Goal: Task Accomplishment & Management: Use online tool/utility

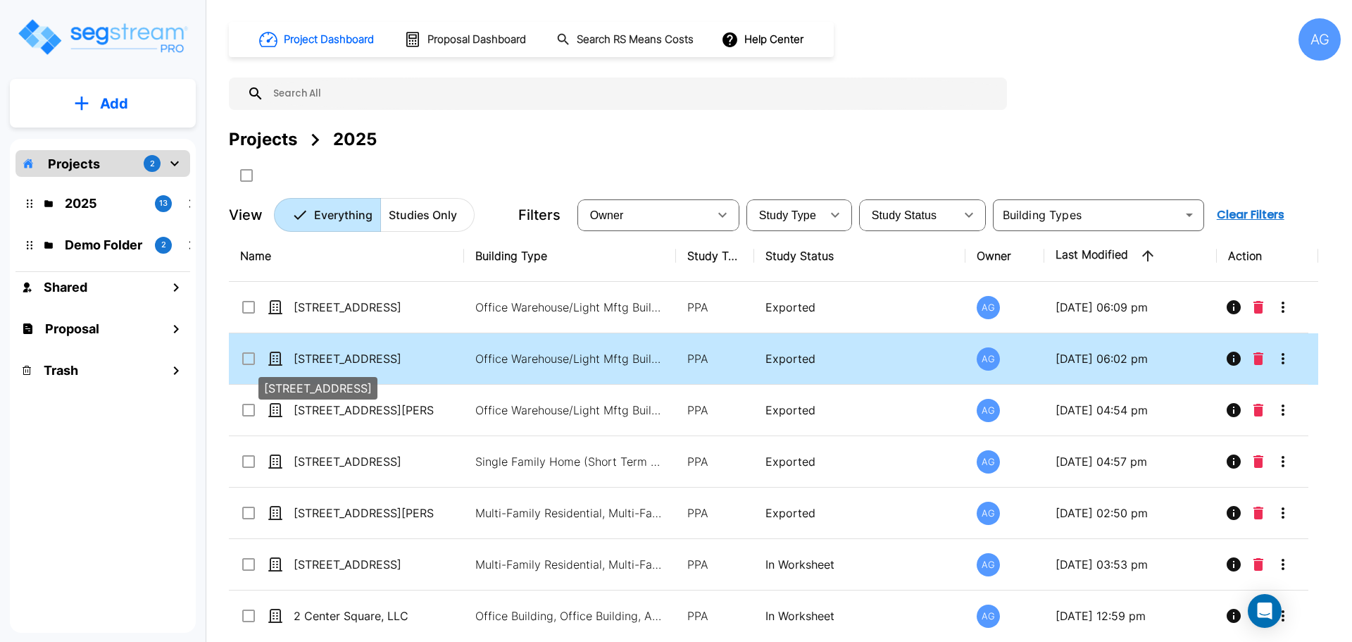
click at [335, 351] on p "[STREET_ADDRESS]" at bounding box center [364, 358] width 141 height 17
checkbox input "true"
click at [335, 351] on p "[STREET_ADDRESS]" at bounding box center [364, 358] width 141 height 17
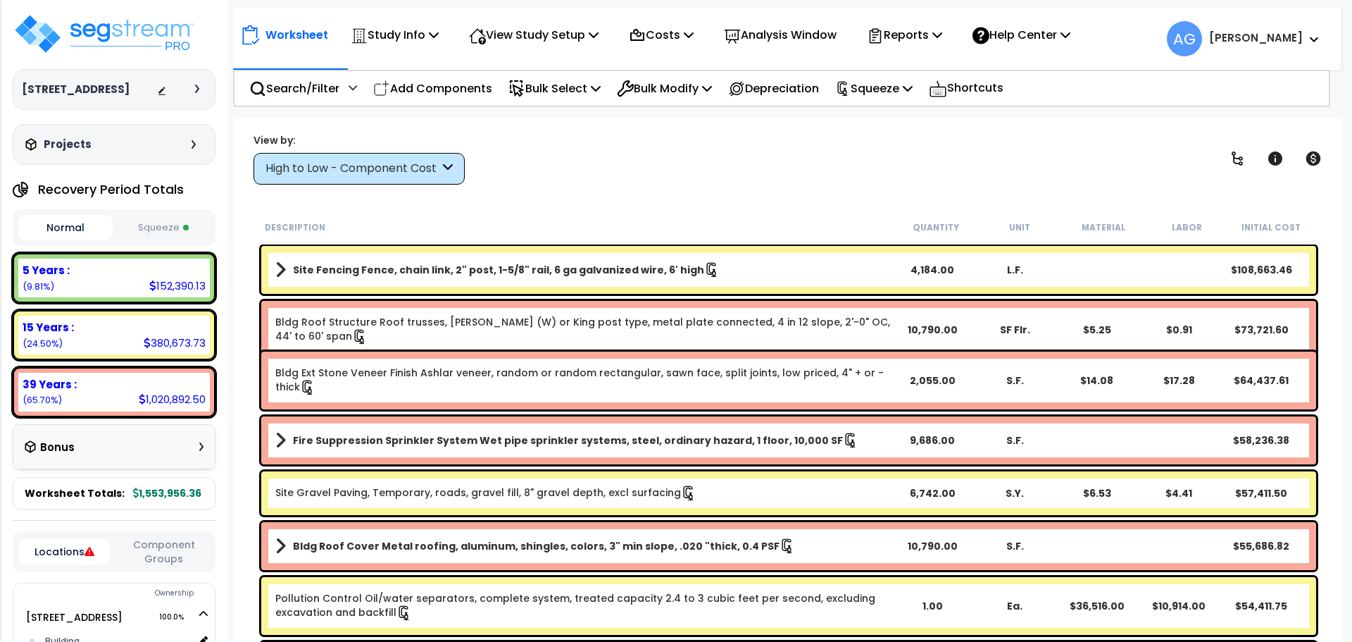
click at [192, 240] on button "Squeeze" at bounding box center [163, 227] width 94 height 25
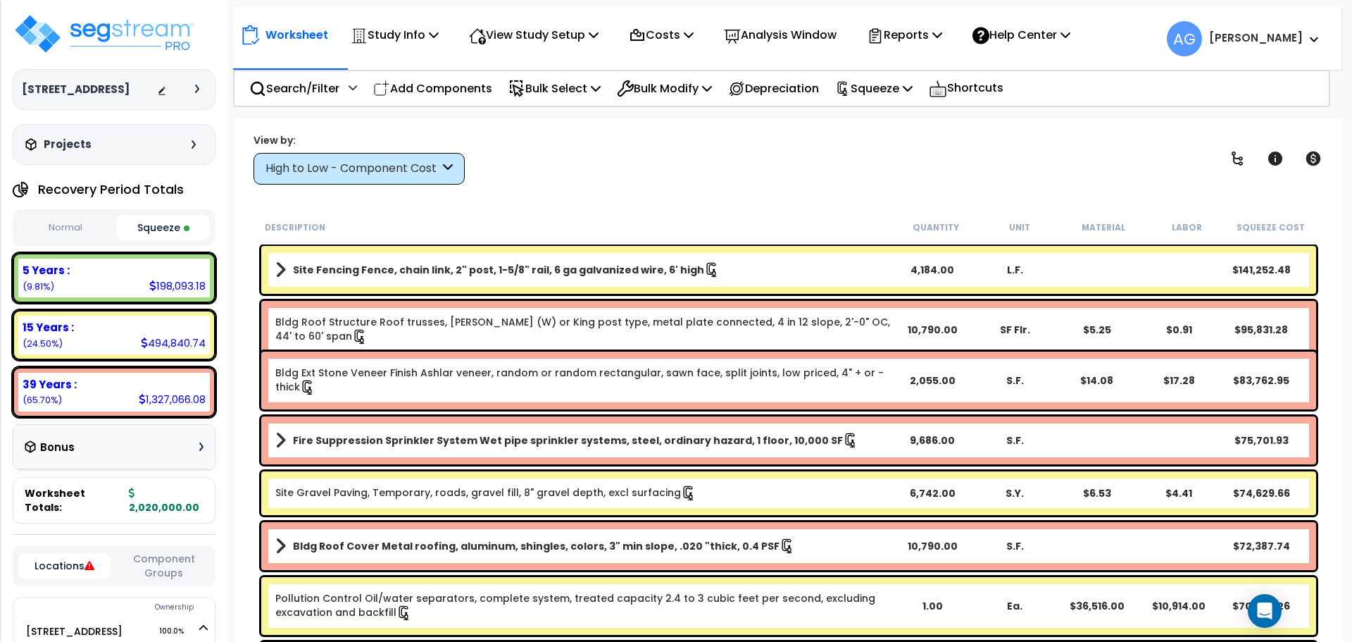
click at [408, 261] on link "Site Fencing Fence, chain link, 2" post, 1-5/8" rail, 6 ga galvanized wire, 6' …" at bounding box center [583, 270] width 616 height 20
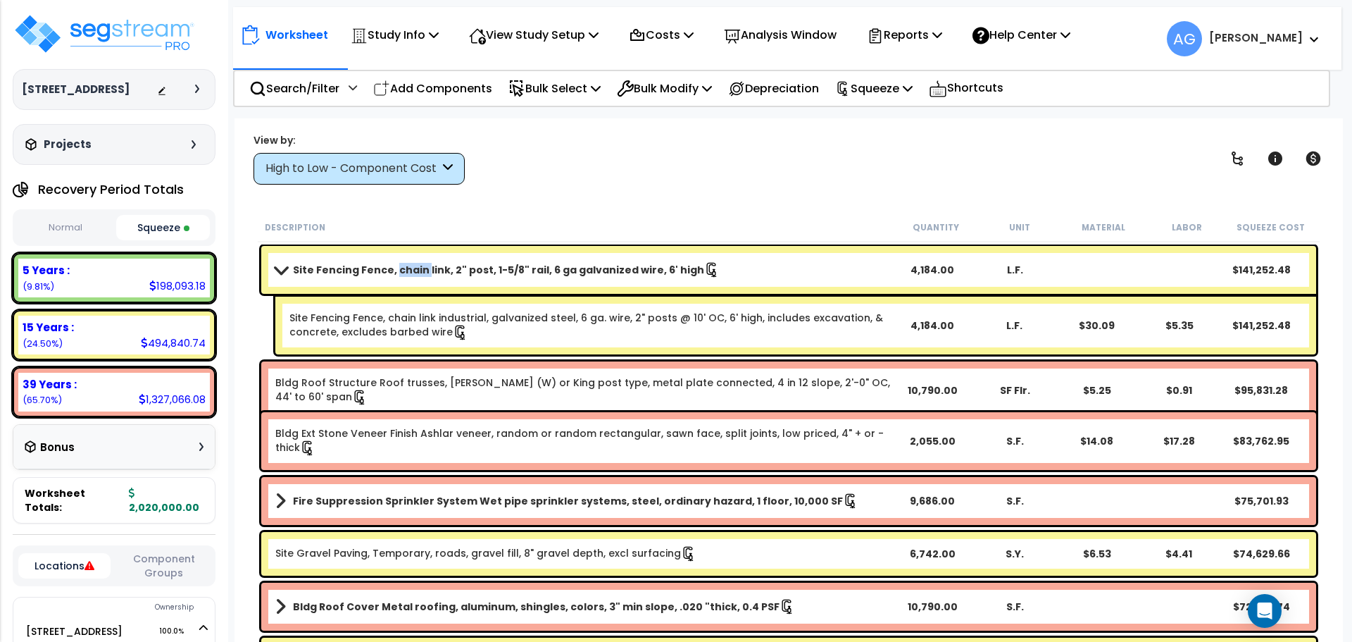
click at [408, 261] on link "Site Fencing Fence, chain link, 2" post, 1-5/8" rail, 6 ga galvanized wire, 6' …" at bounding box center [583, 270] width 616 height 20
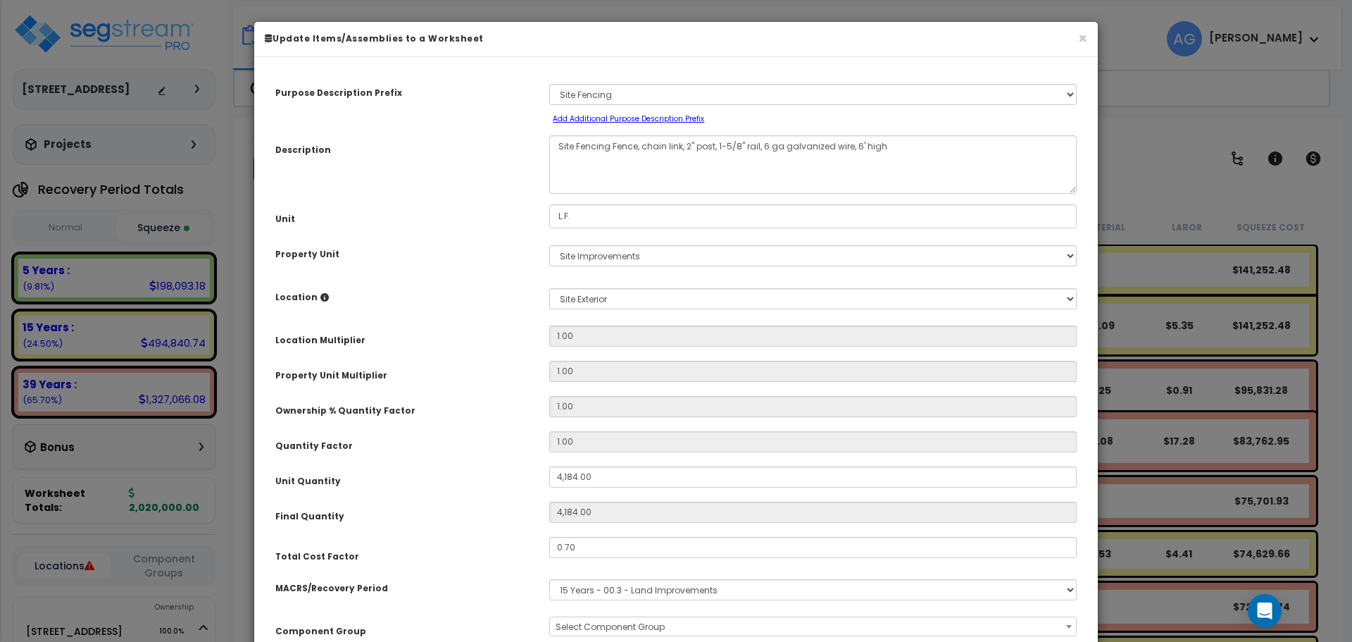
select select "58133"
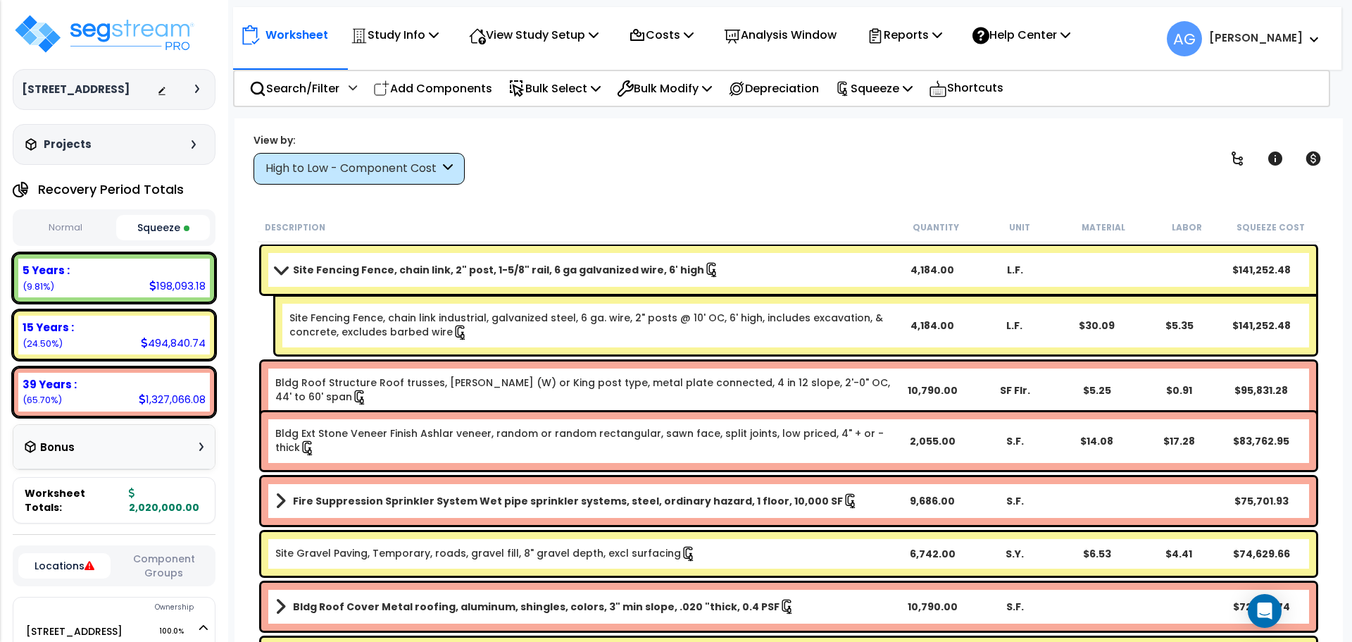
click at [449, 551] on link "Site Gravel Paving, Temporary, roads, gravel fill, 8" gravel depth, excl surfac…" at bounding box center [485, 553] width 421 height 15
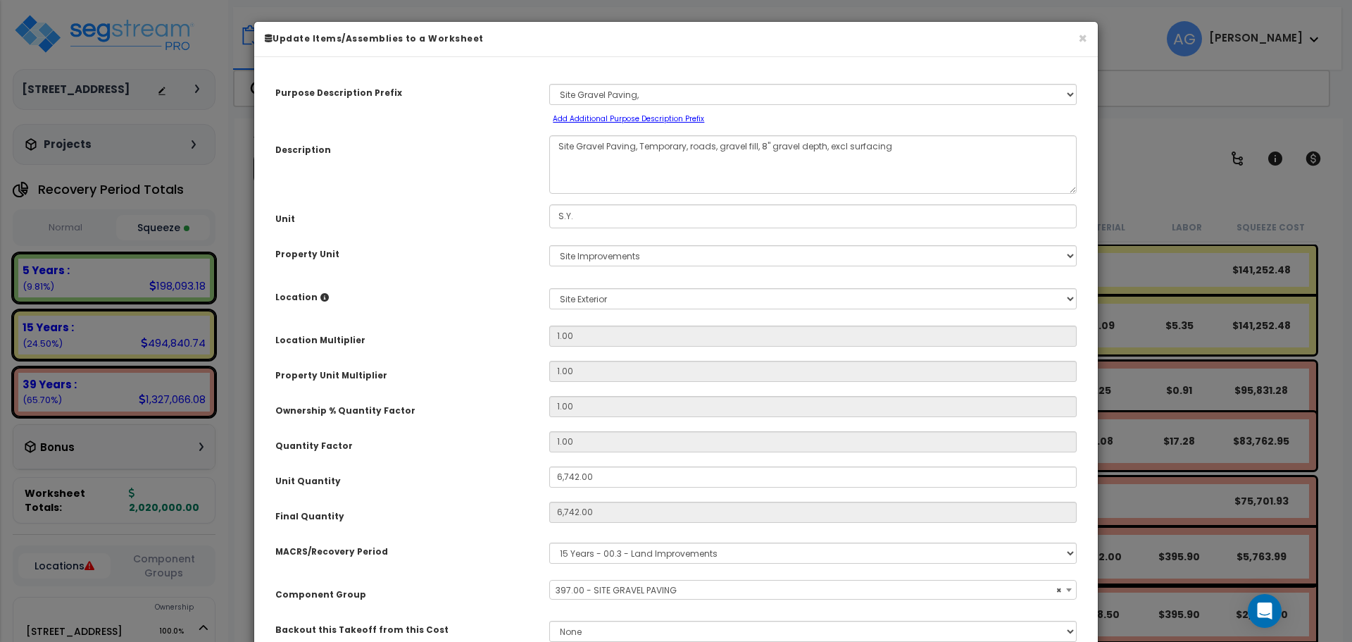
select select "58148"
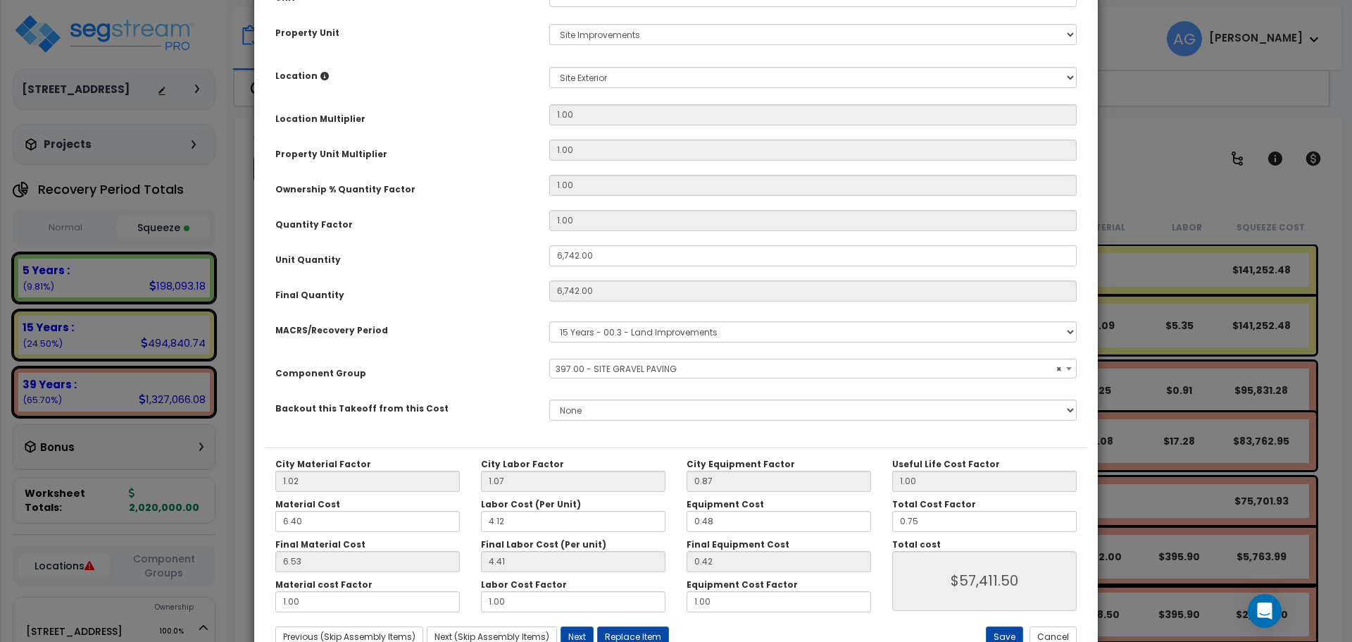
scroll to position [270, 0]
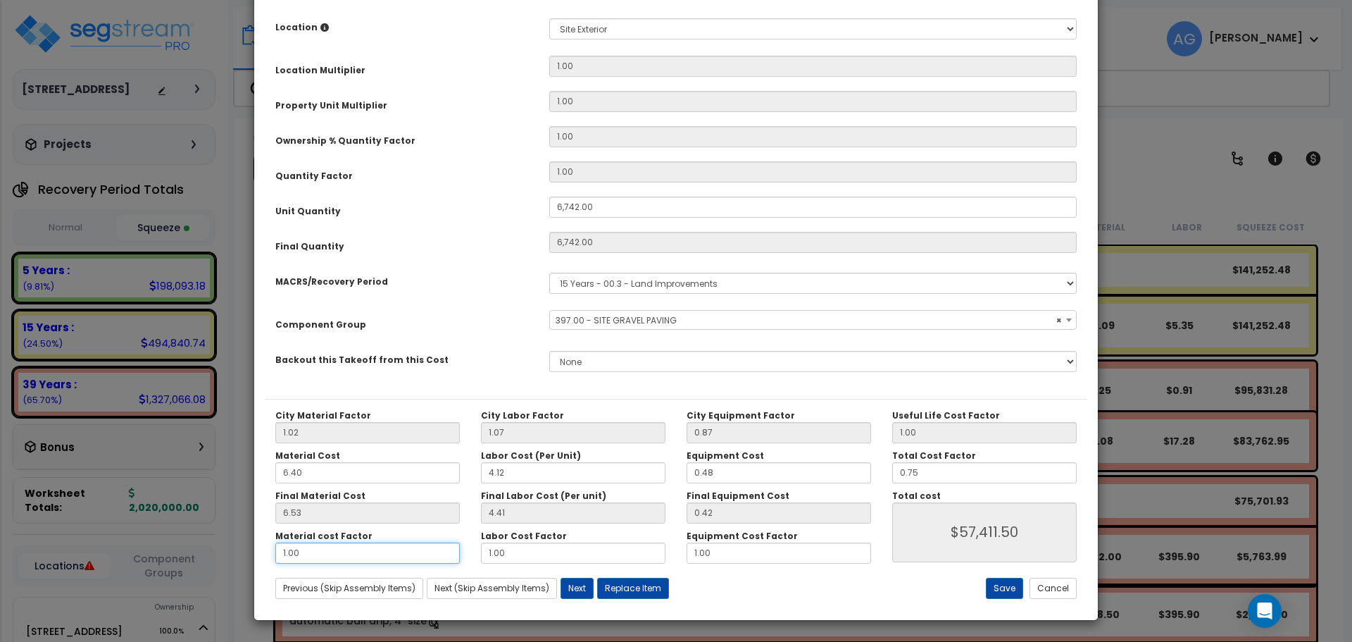
click at [386, 556] on input "1.00" at bounding box center [367, 552] width 185 height 21
type input "."
type input "$24,422.90"
type input ".5"
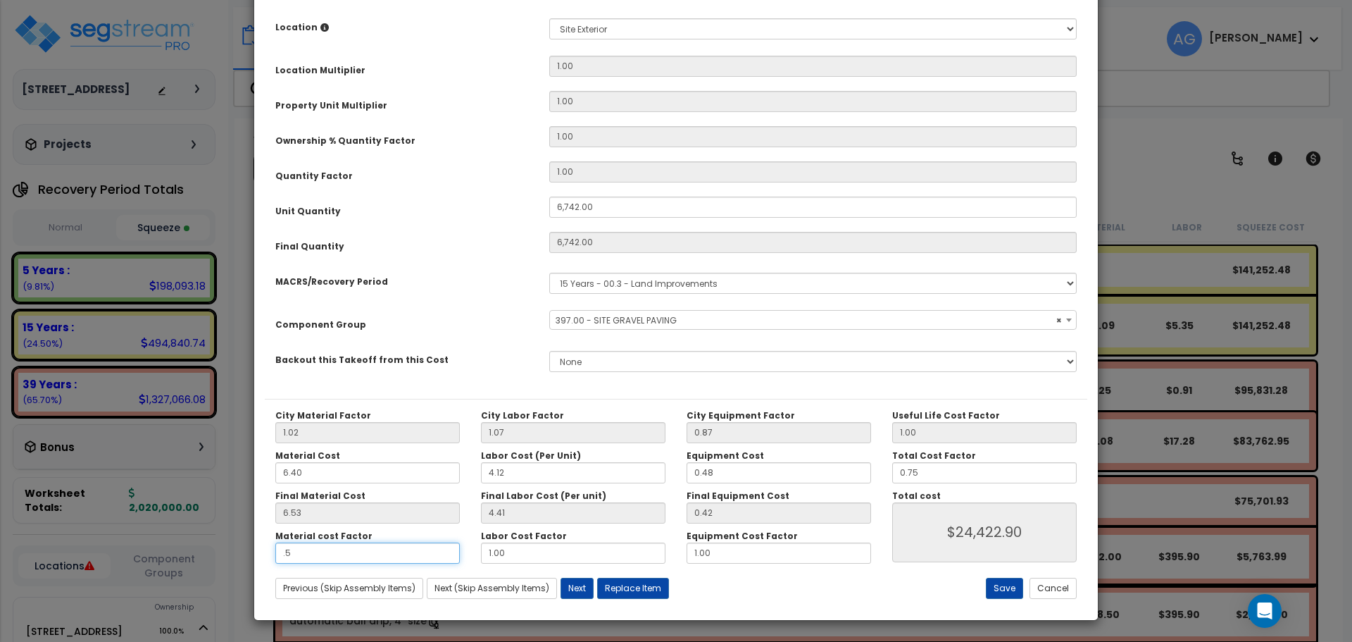
type input "$40,957.65"
type input ".5"
type input "$40,957.65"
type input "1"
type input "$54,610.20"
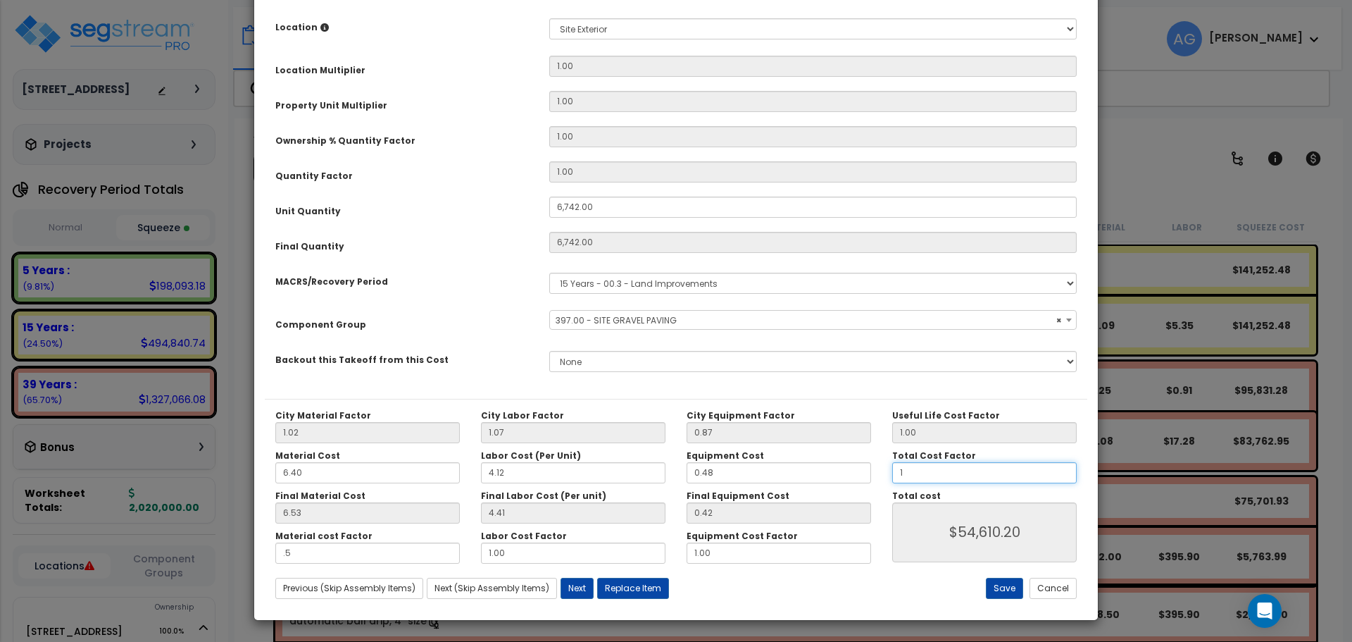
type input "1"
type input "$54,610.20"
click at [420, 556] on input ".5" at bounding box center [367, 552] width 185 height 21
type input "."
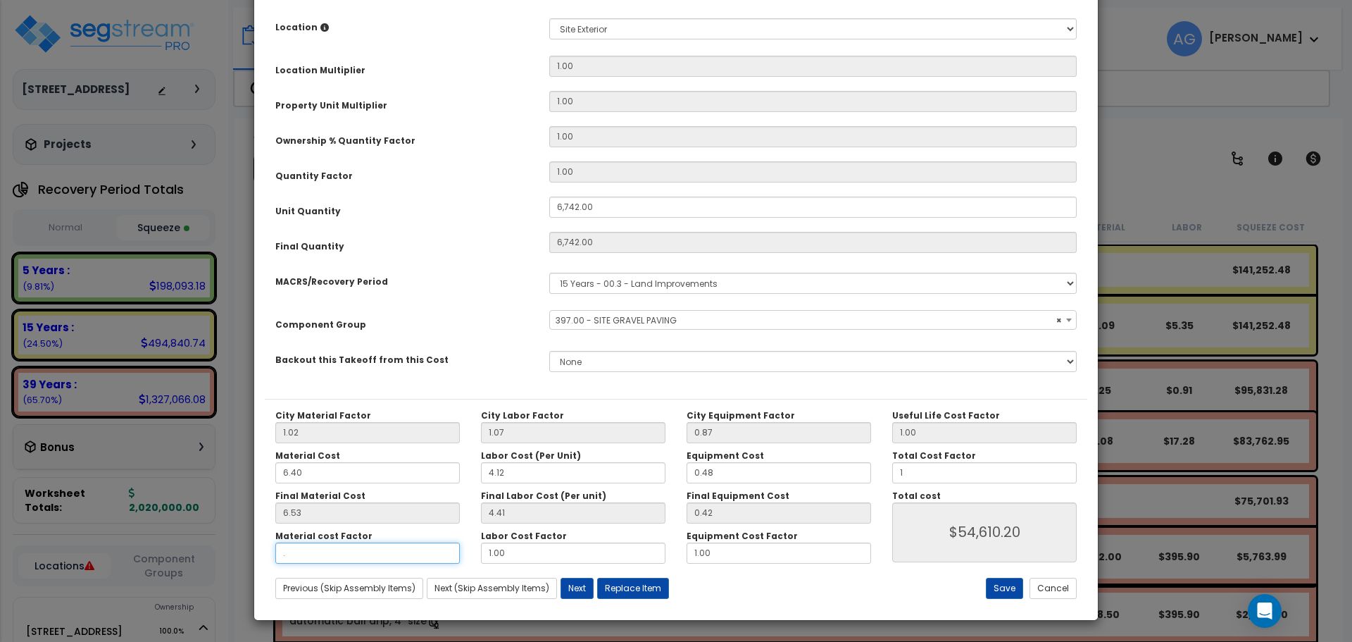
type input "$32,563.86"
type input "1"
type input "$76,589.12"
type input "1"
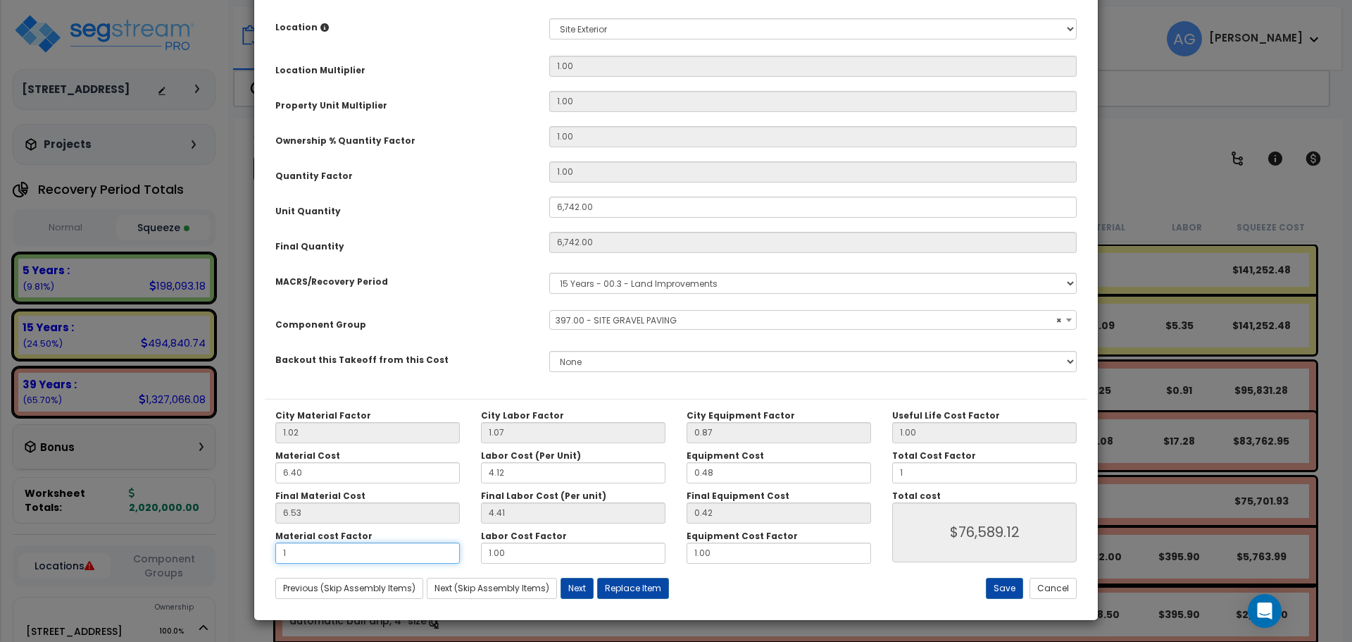
type input "$76,589.12"
type input "."
type input "$32,563.86"
type input ".5"
type input "$54,610.20"
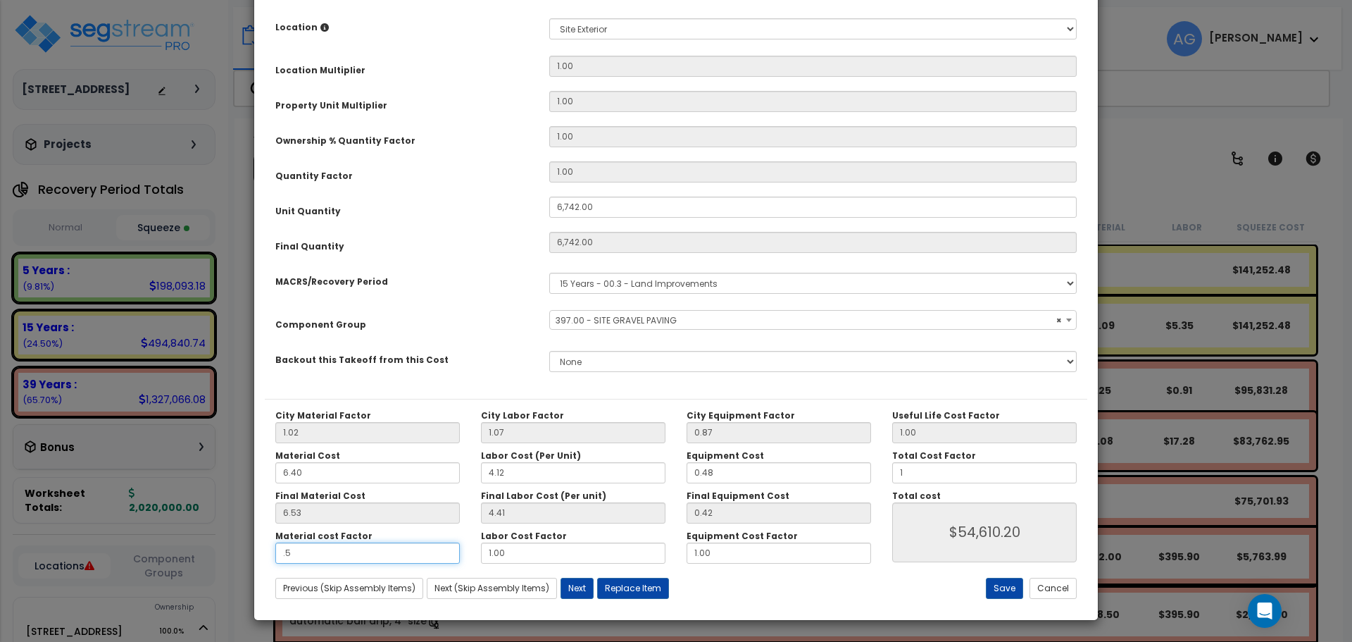
type input ".5"
type input "$54,610.20"
type input "."
type input "$32,563.86"
type input ".6"
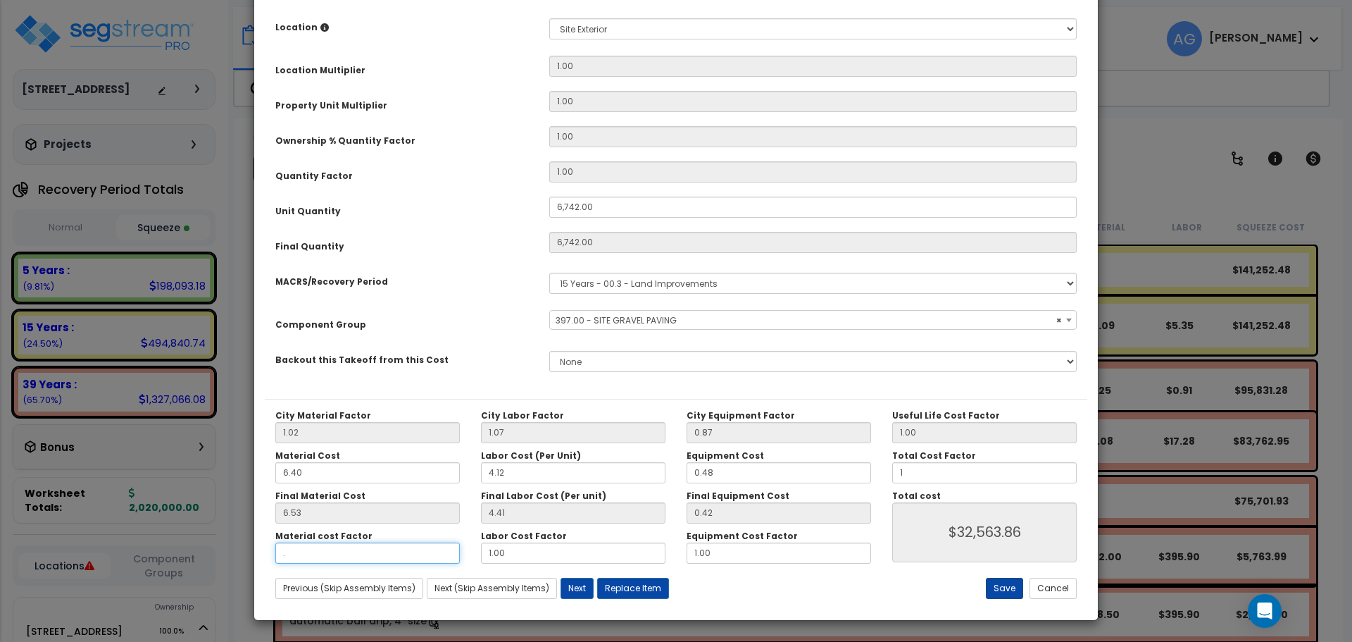
type input "$32,563.86"
type input ".65"
type input "$61,149.94"
type input ".65"
type input "$61,149.94"
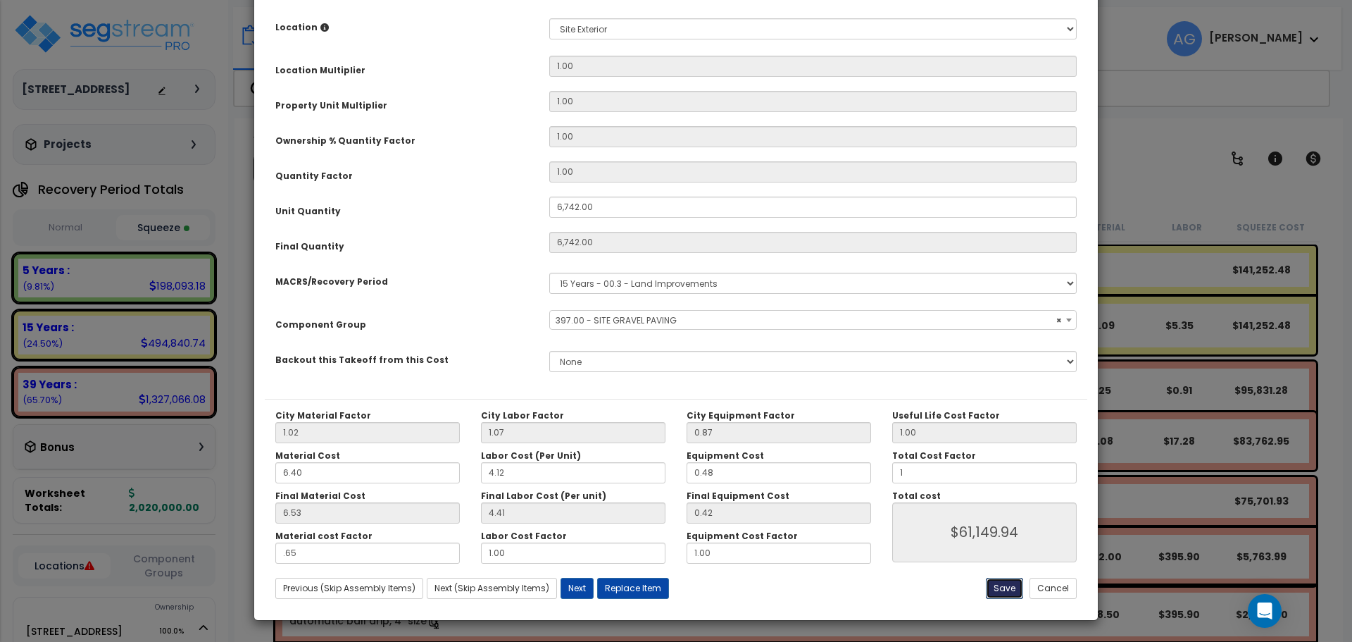
click at [1003, 580] on button "Save" at bounding box center [1004, 587] width 37 height 21
type input "6742.00"
type input "0.65"
type input "1.00"
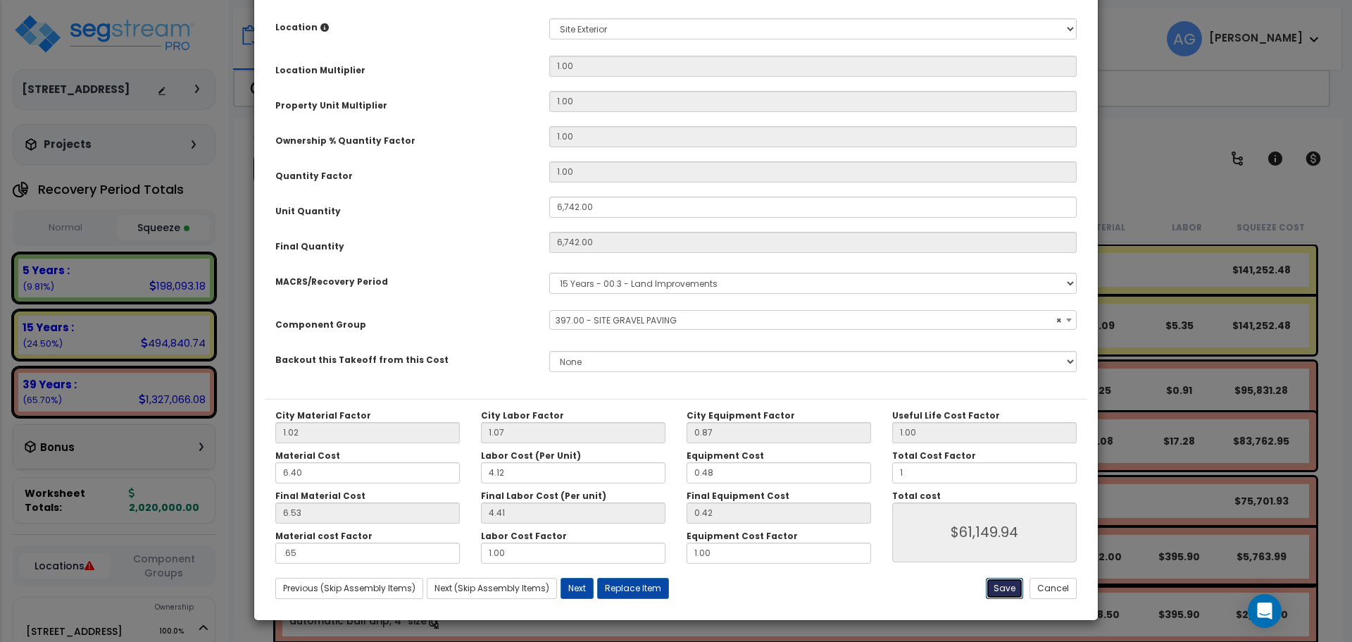
type input "61149.94"
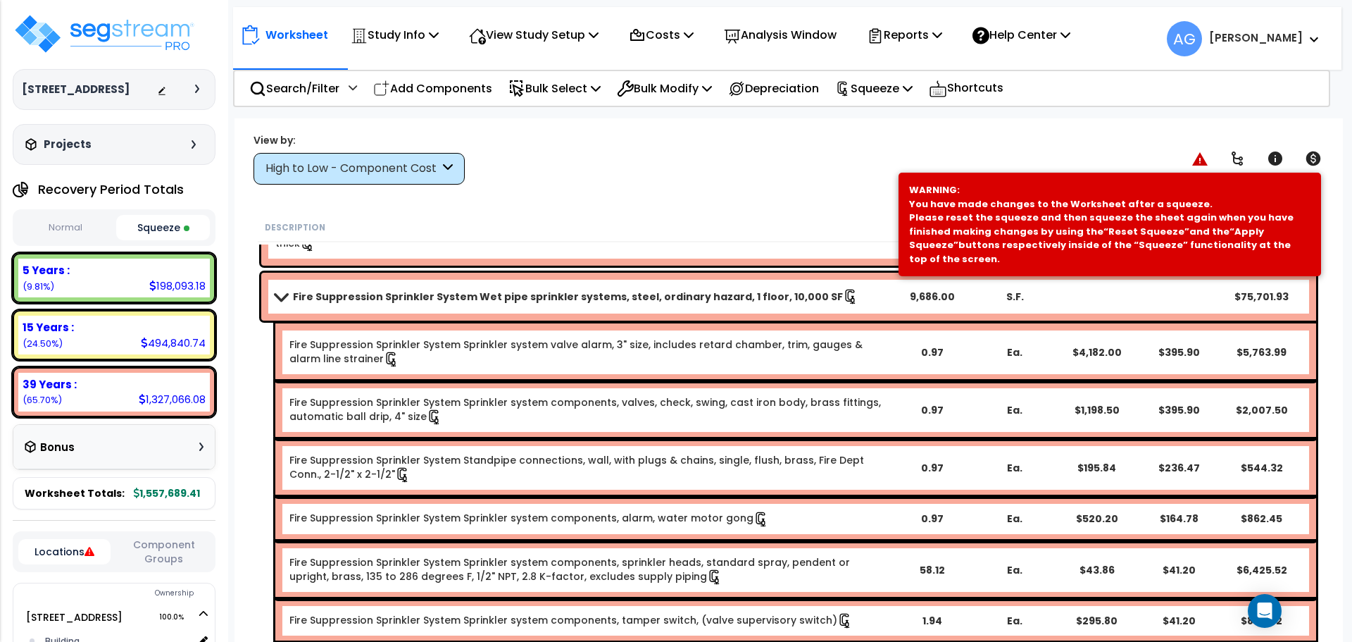
scroll to position [205, 0]
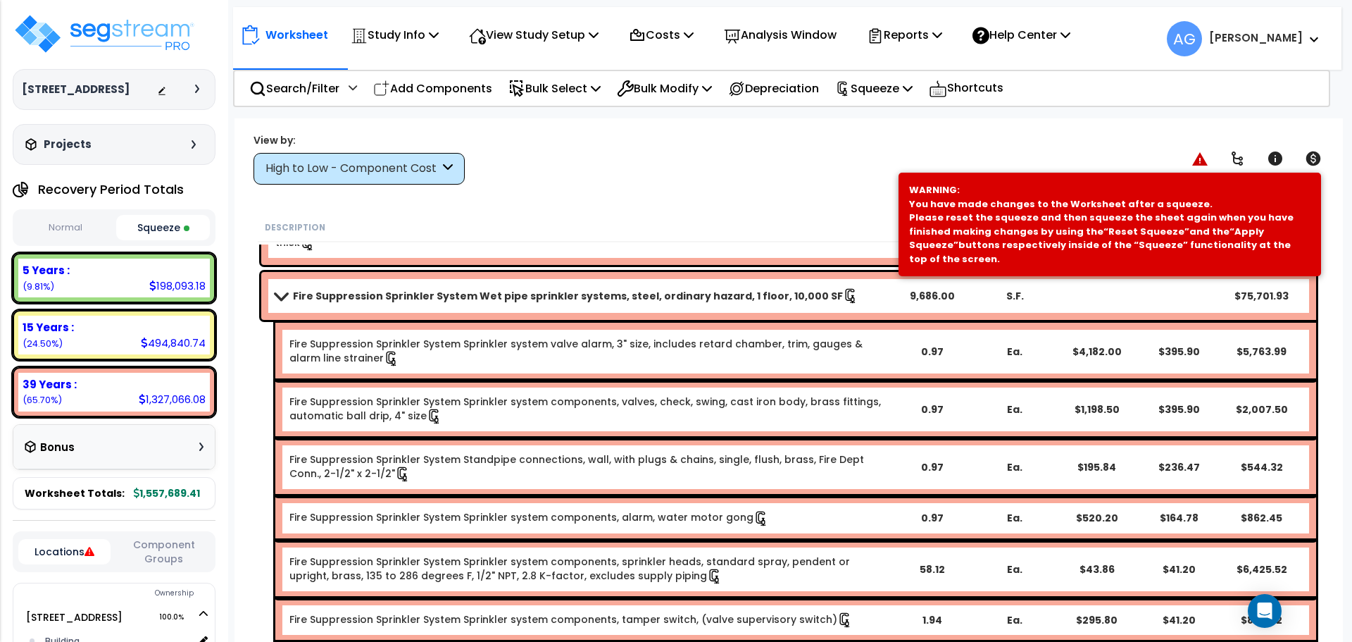
click at [277, 294] on span at bounding box center [281, 295] width 20 height 11
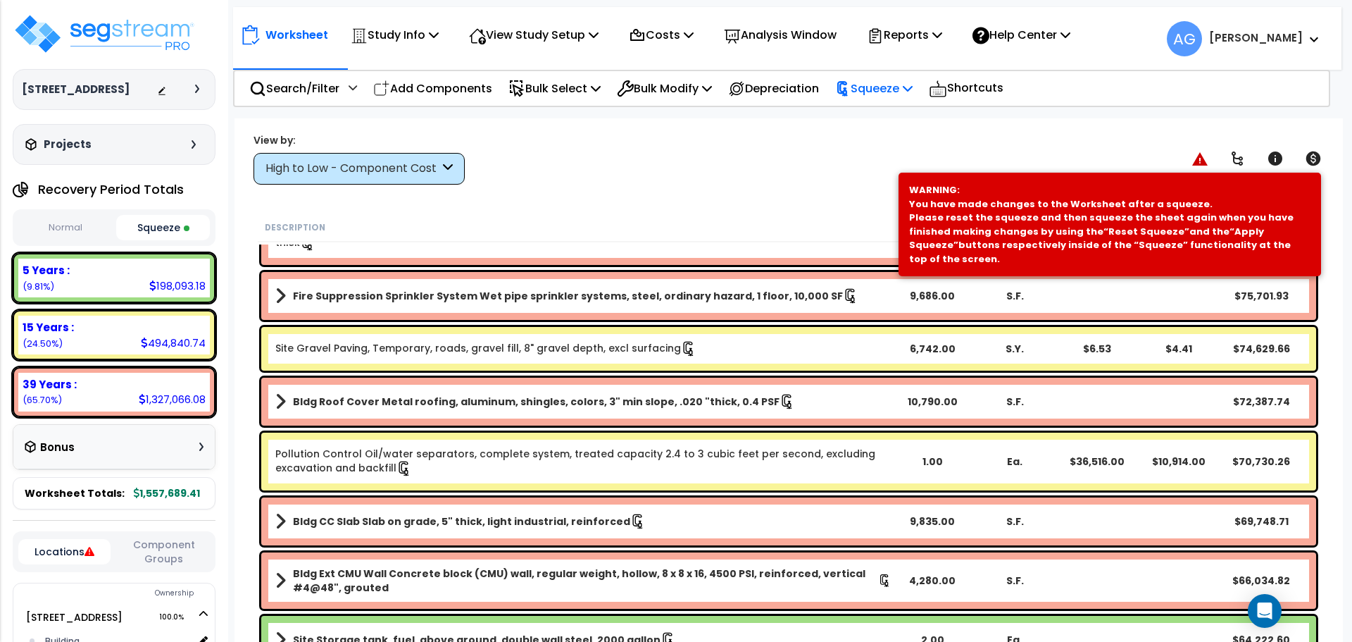
click at [907, 89] on p "Squeeze" at bounding box center [873, 88] width 77 height 19
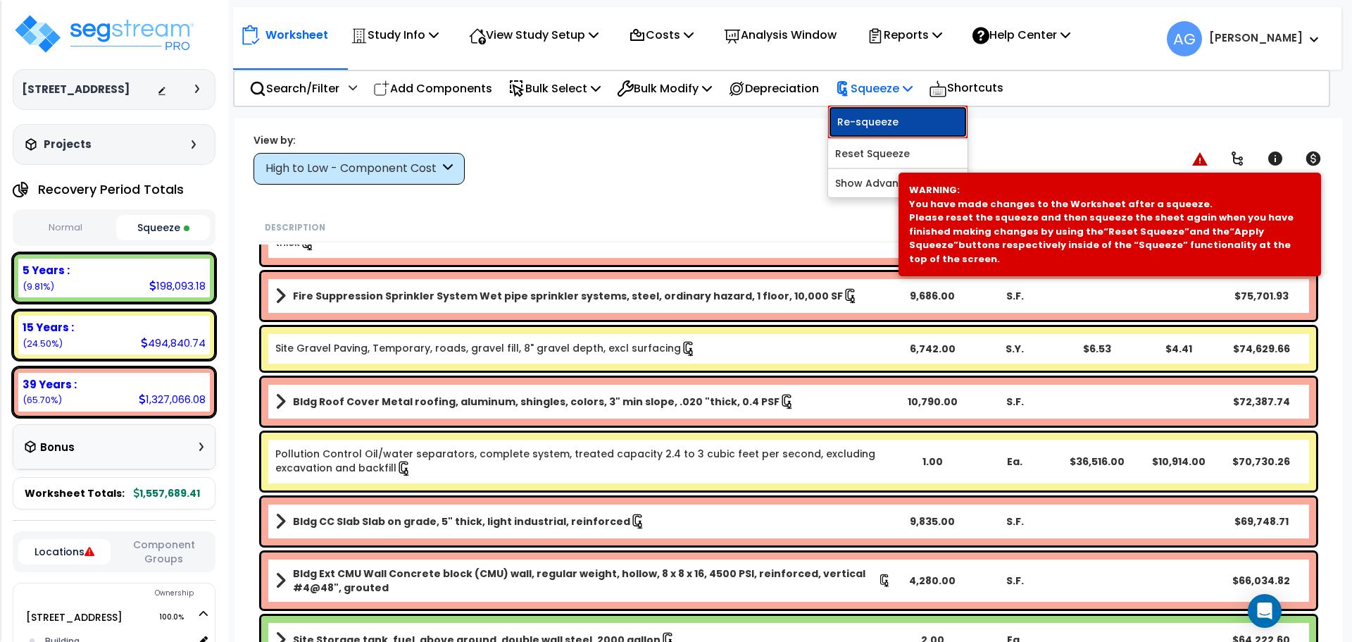
click at [905, 109] on link "Re-squeeze" at bounding box center [897, 122] width 139 height 32
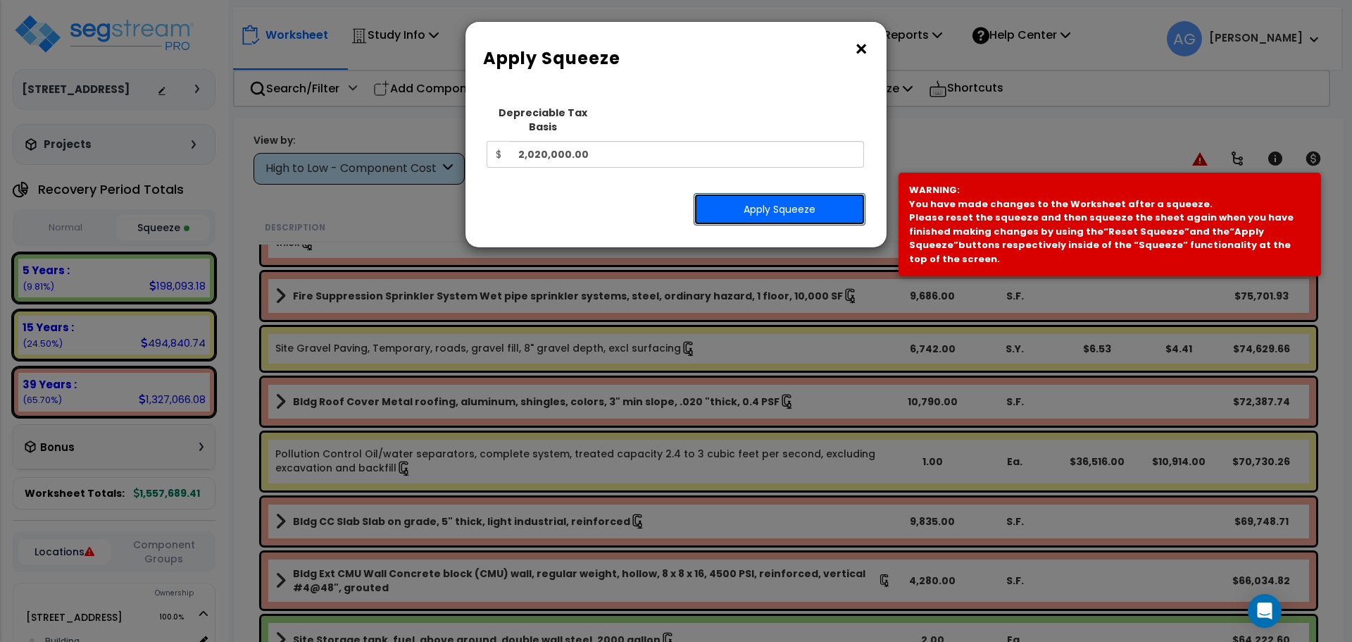
click at [775, 193] on button "Apply Squeeze" at bounding box center [780, 209] width 172 height 32
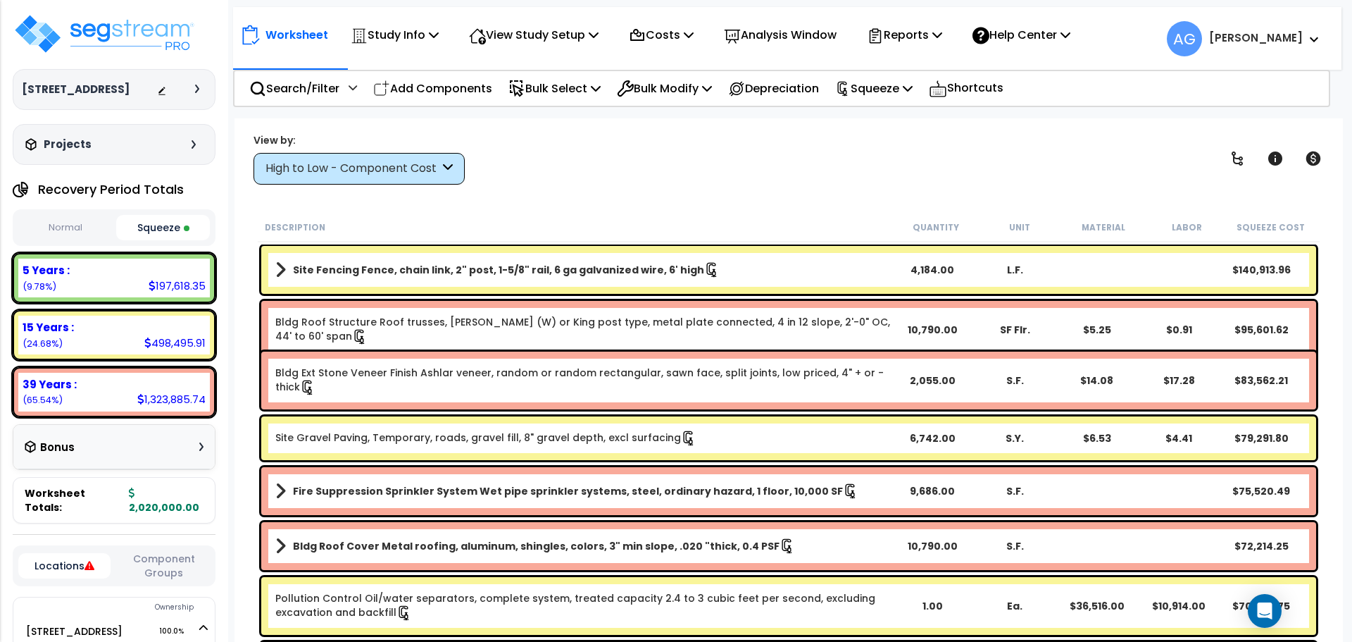
click at [152, 239] on button "Squeeze" at bounding box center [163, 227] width 94 height 25
click at [739, 434] on b "Site Gravel Paving, Temporary, roads, gravel fill, 8" gravel depth, excl surfac…" at bounding box center [583, 437] width 616 height 15
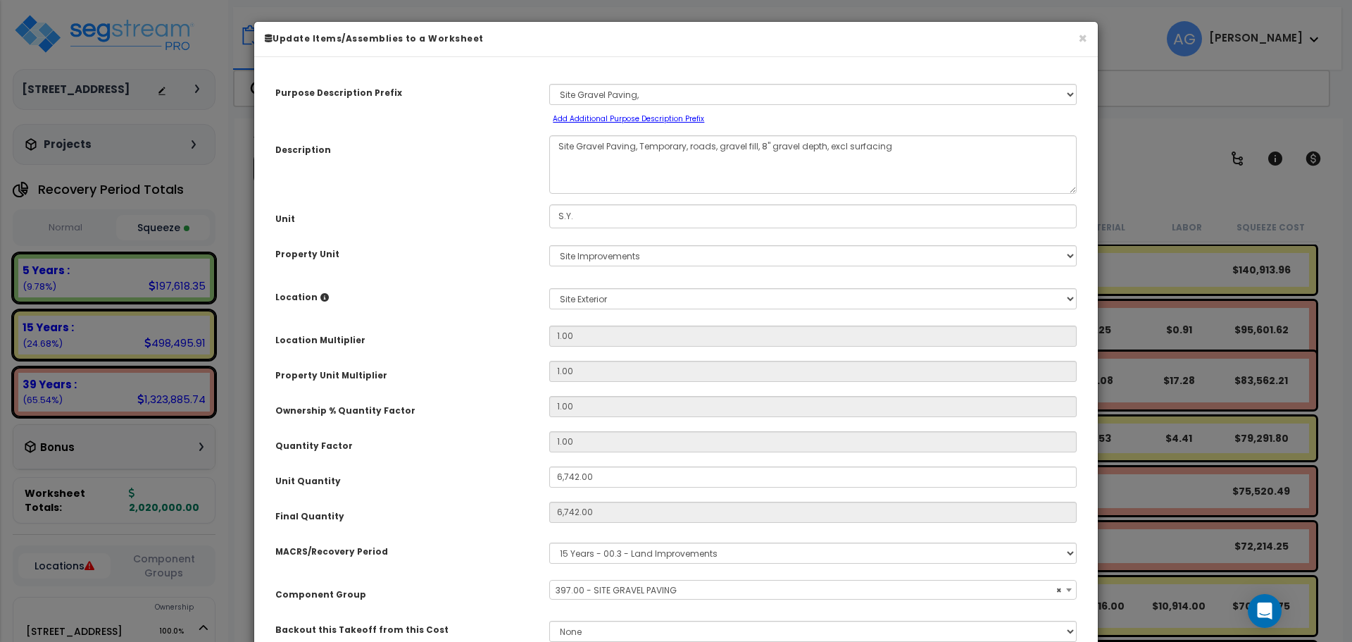
select select "58148"
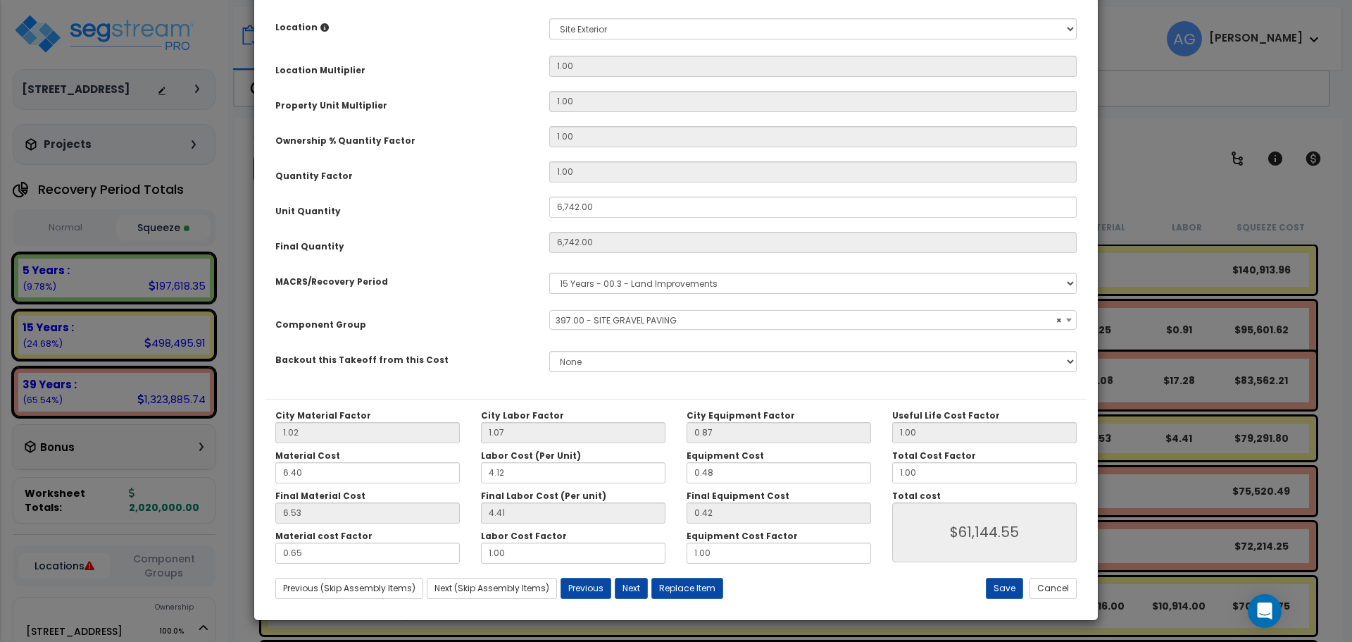
click at [408, 568] on div "City Material Factor 1.02 City Labor Factor 1.07 City Equipment Factor 0.87 Mat…" at bounding box center [676, 504] width 823 height 211
click at [406, 565] on div "City Material Factor 1.02 City Labor Factor 1.07 City Equipment Factor 0.87 Mat…" at bounding box center [676, 504] width 823 height 211
click at [395, 558] on input "0.65" at bounding box center [367, 552] width 185 height 21
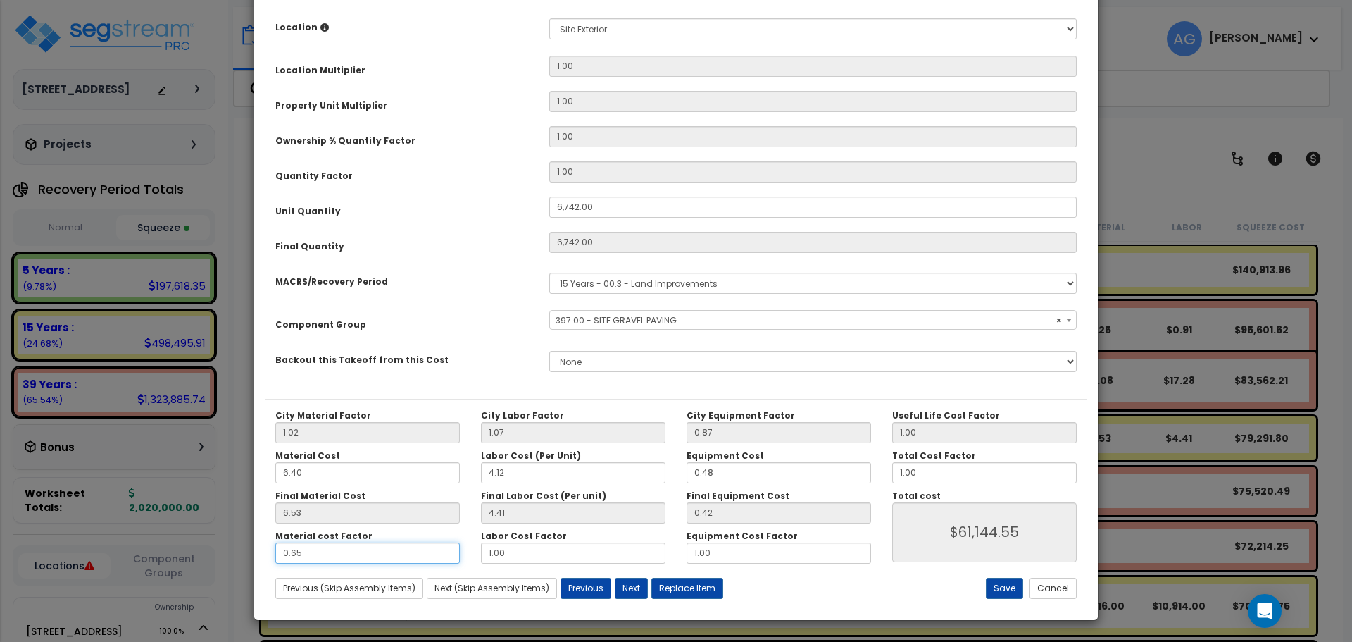
type input "."
type input "$32,563.86"
type input ".5"
type input "$54,610.20"
type input ".5"
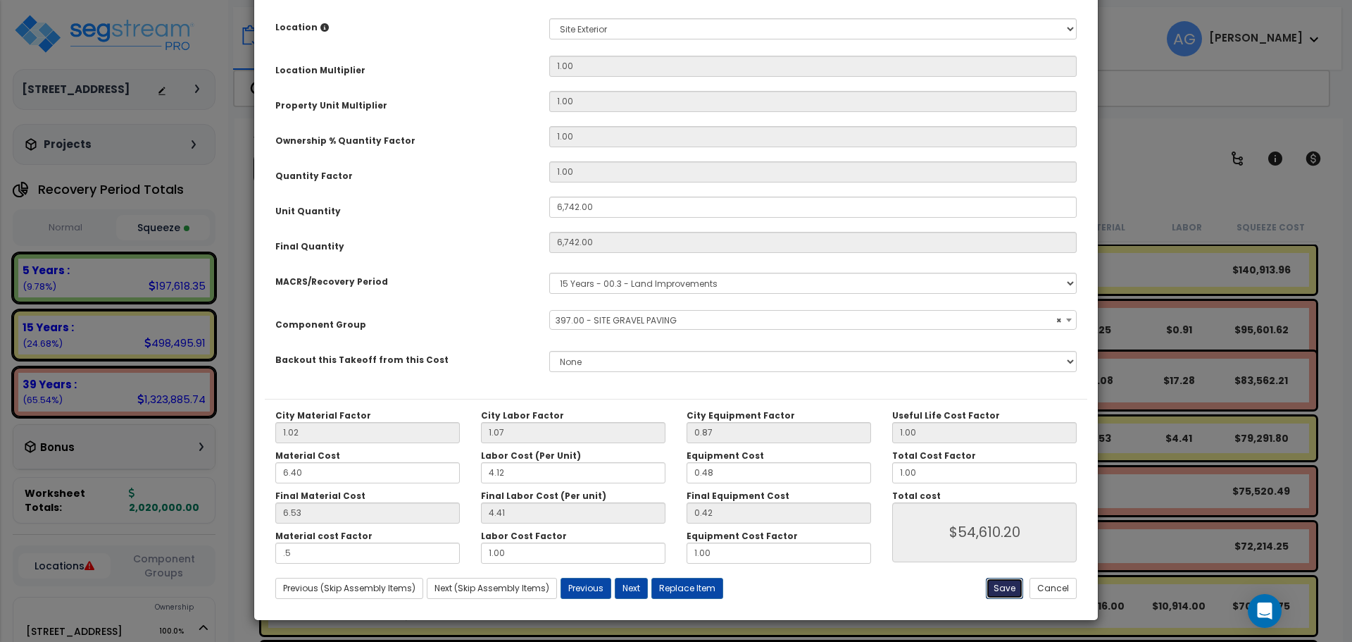
type input "$54,610.20"
click at [1007, 582] on button "Save" at bounding box center [1004, 587] width 37 height 21
type input "6742.00"
type input "0.50"
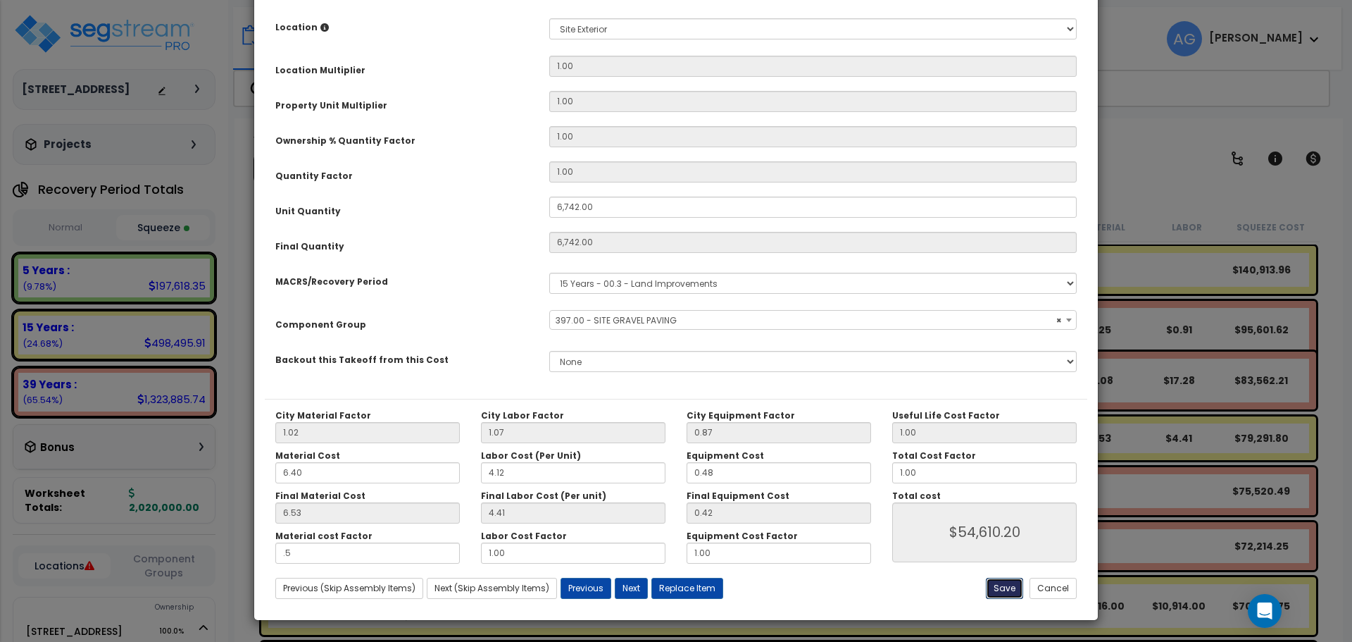
type input "54610.20"
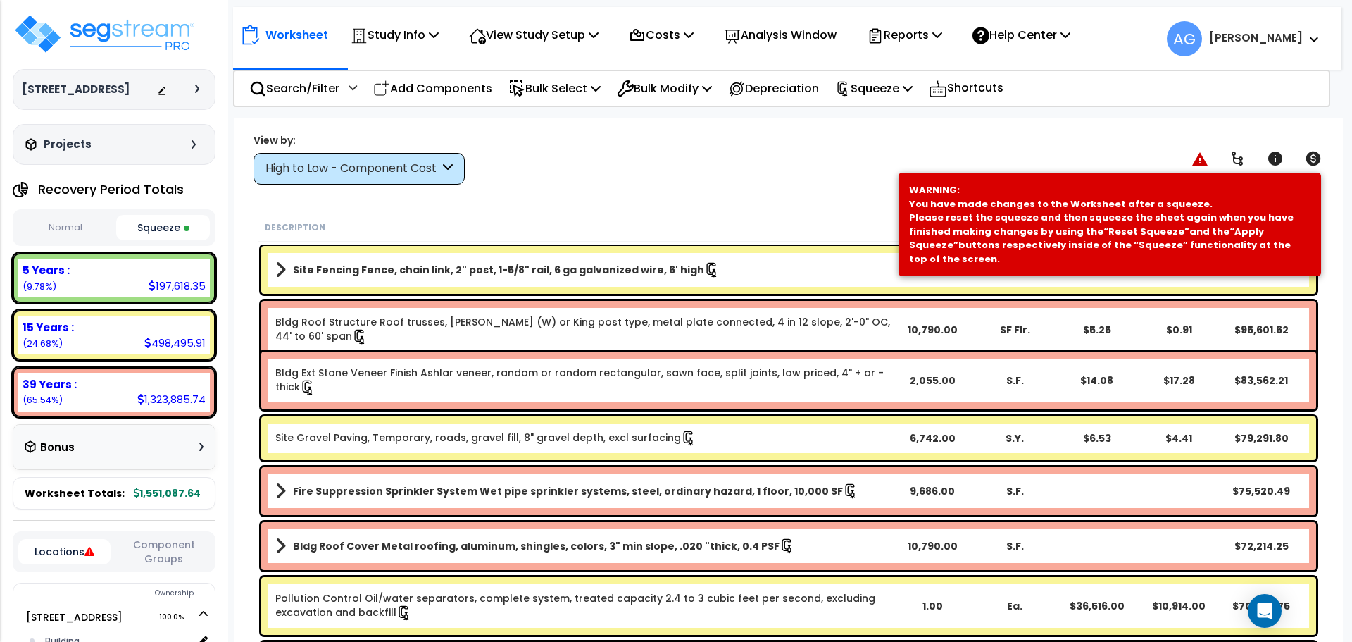
click at [651, 279] on link "Site Fencing Fence, chain link, 2" post, 1-5/8" rail, 6 ga galvanized wire, 6' …" at bounding box center [583, 270] width 616 height 20
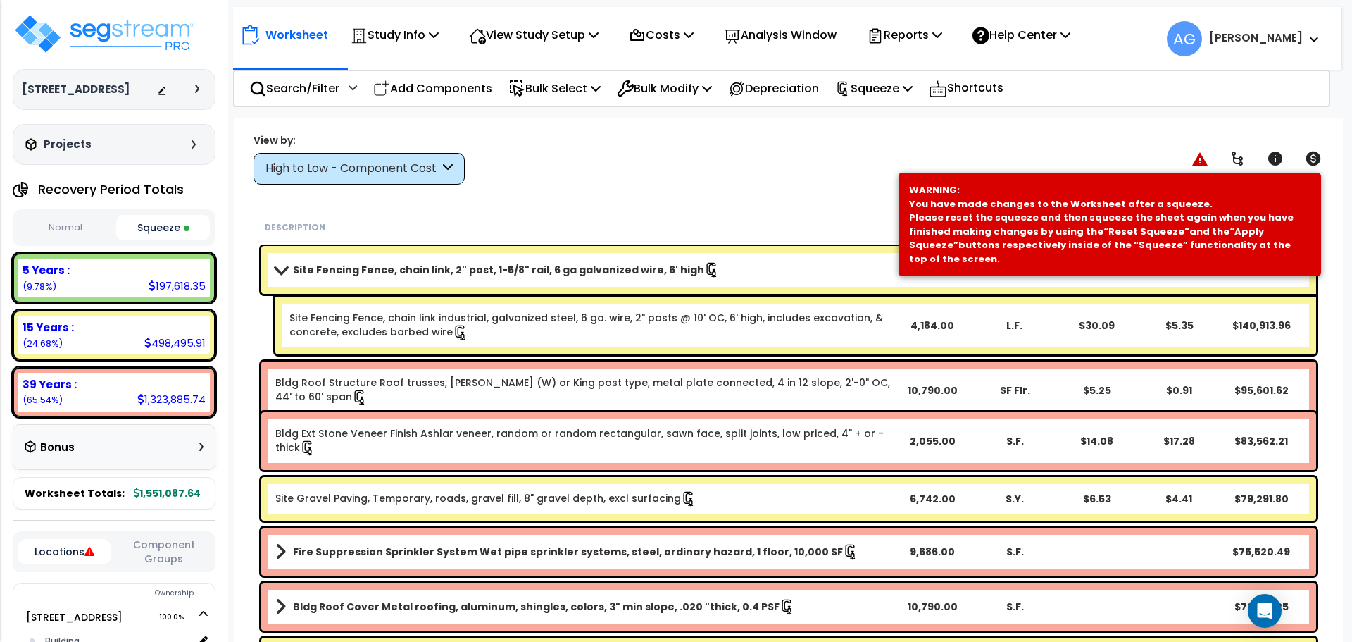
click at [595, 270] on b "Site Fencing Fence, chain link, 2" post, 1-5/8" rail, 6 ga galvanized wire, 6' …" at bounding box center [498, 270] width 411 height 14
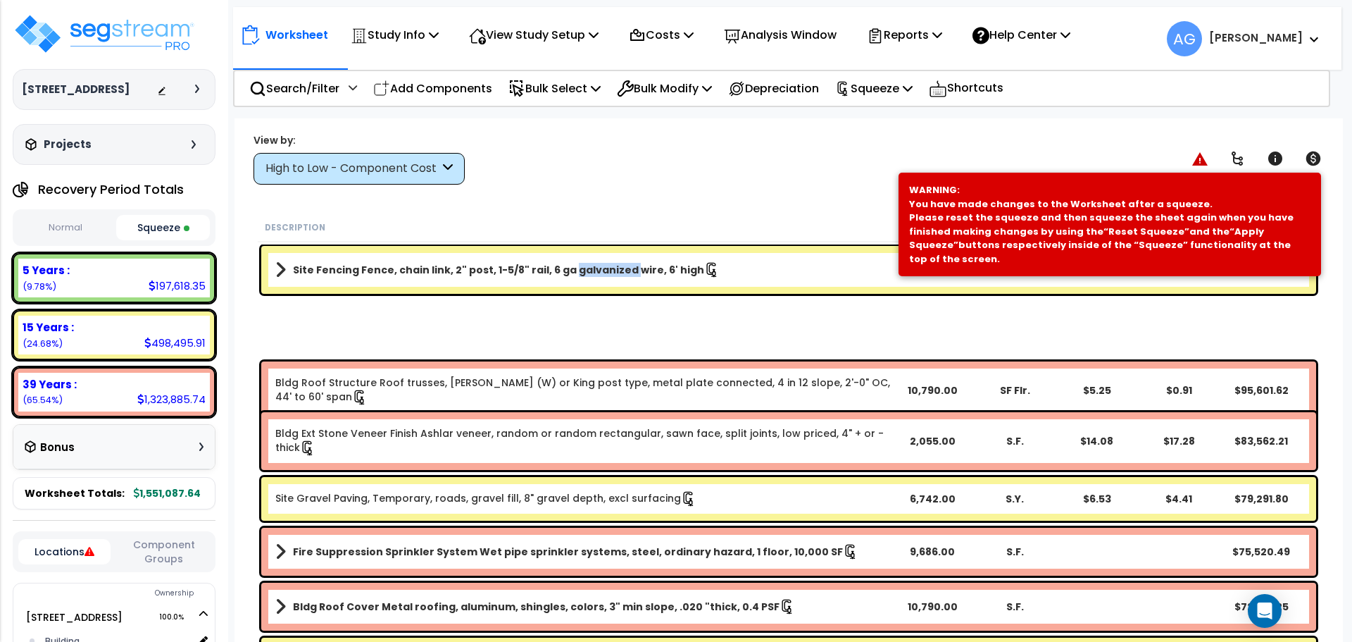
click at [595, 270] on b "Site Fencing Fence, chain link, 2" post, 1-5/8" rail, 6 ga galvanized wire, 6' …" at bounding box center [498, 270] width 411 height 14
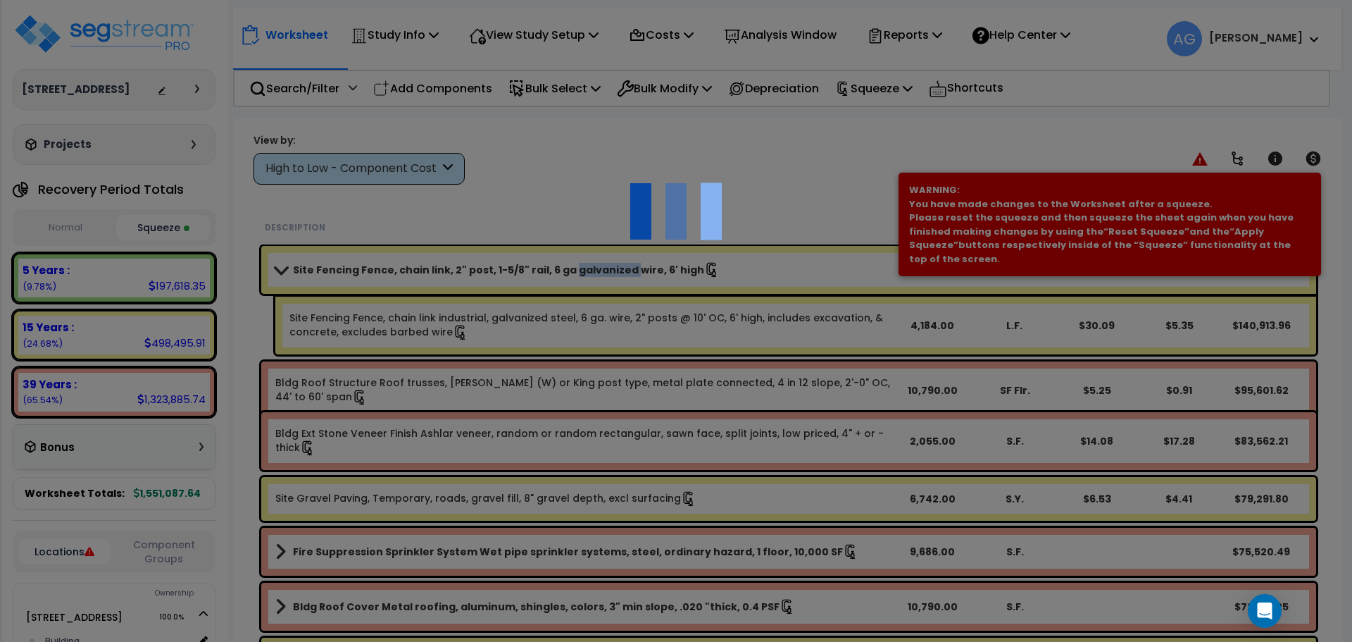
scroll to position [0, 0]
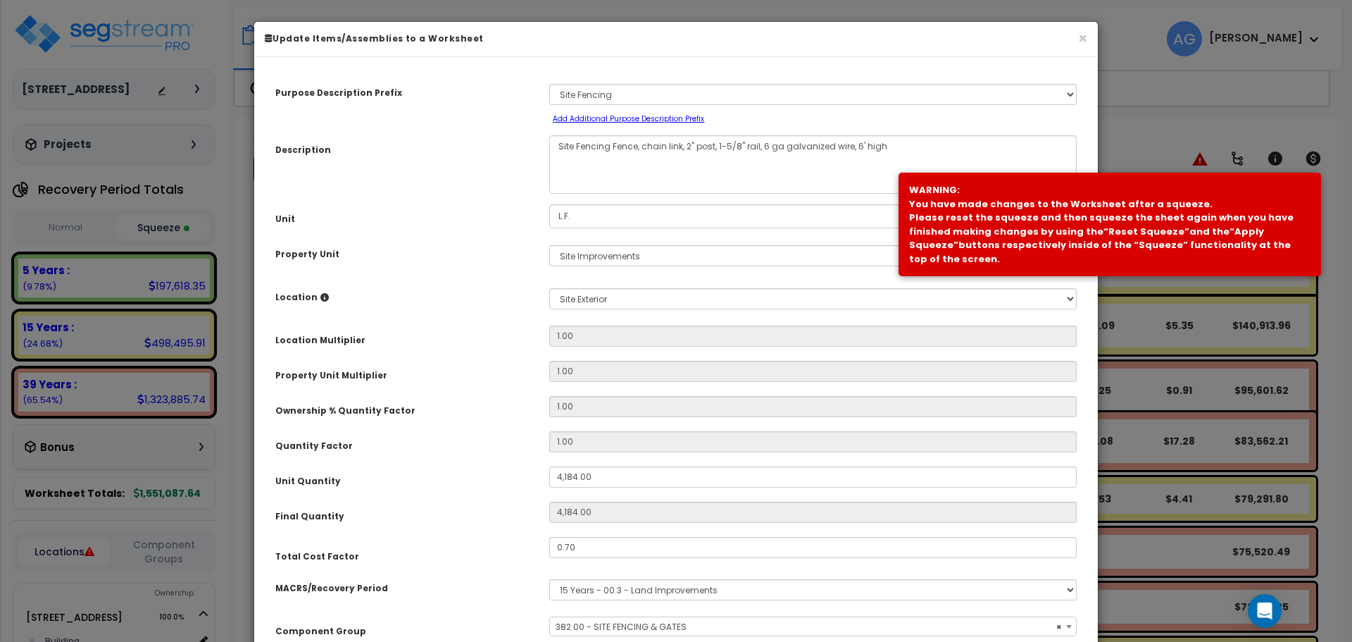
select select "58133"
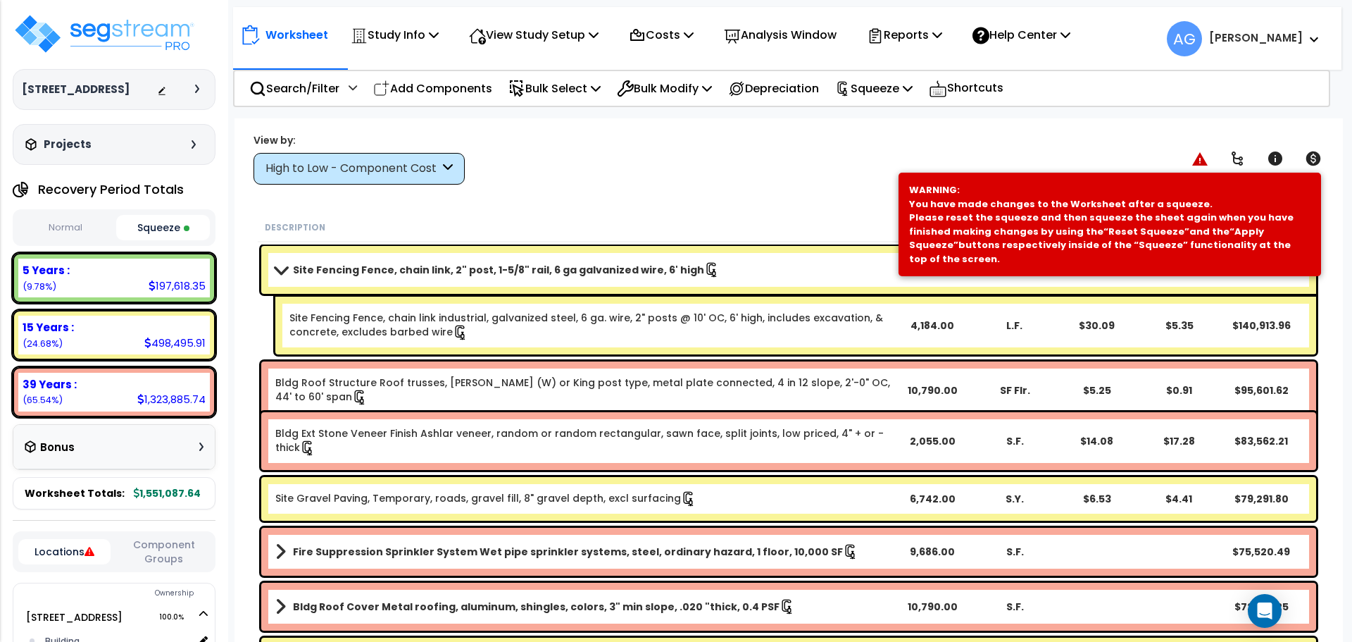
click at [592, 330] on link "Site Fencing Fence, chain link industrial, galvanized steel, 6 ga. wire, 2" pos…" at bounding box center [589, 326] width 601 height 30
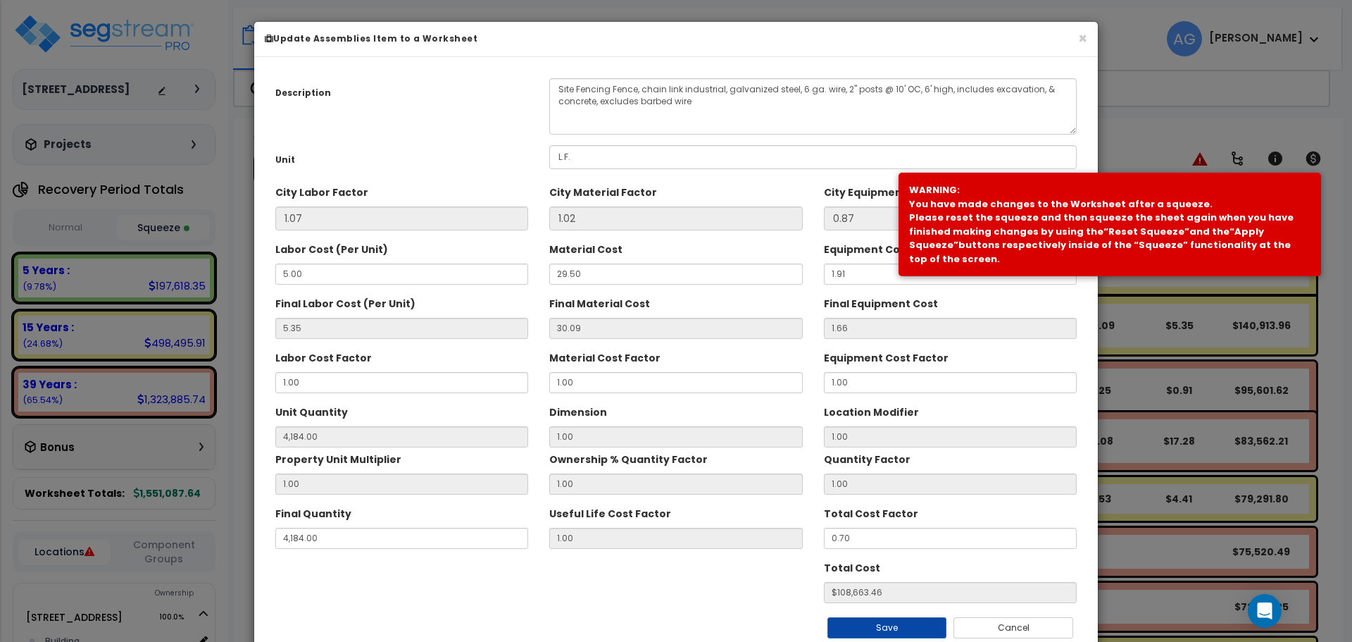
scroll to position [82, 0]
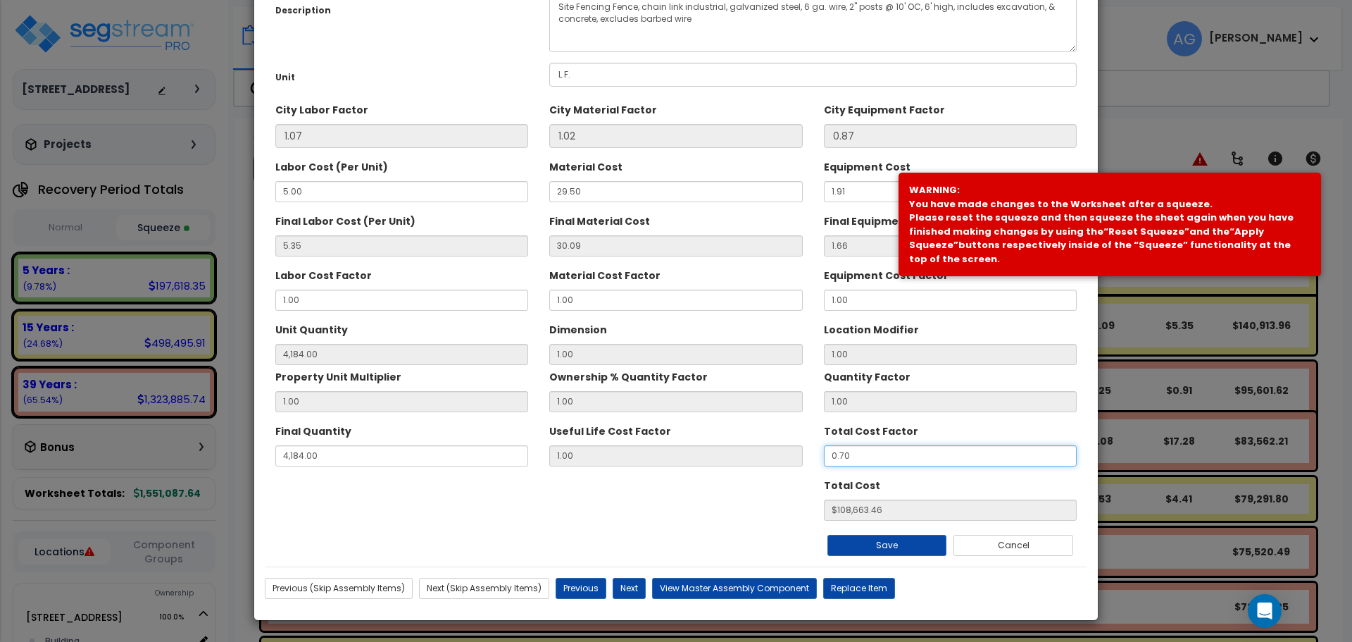
click at [862, 461] on input "0.70" at bounding box center [950, 455] width 253 height 21
type input "1"
type input "4"
type input "$148.40"
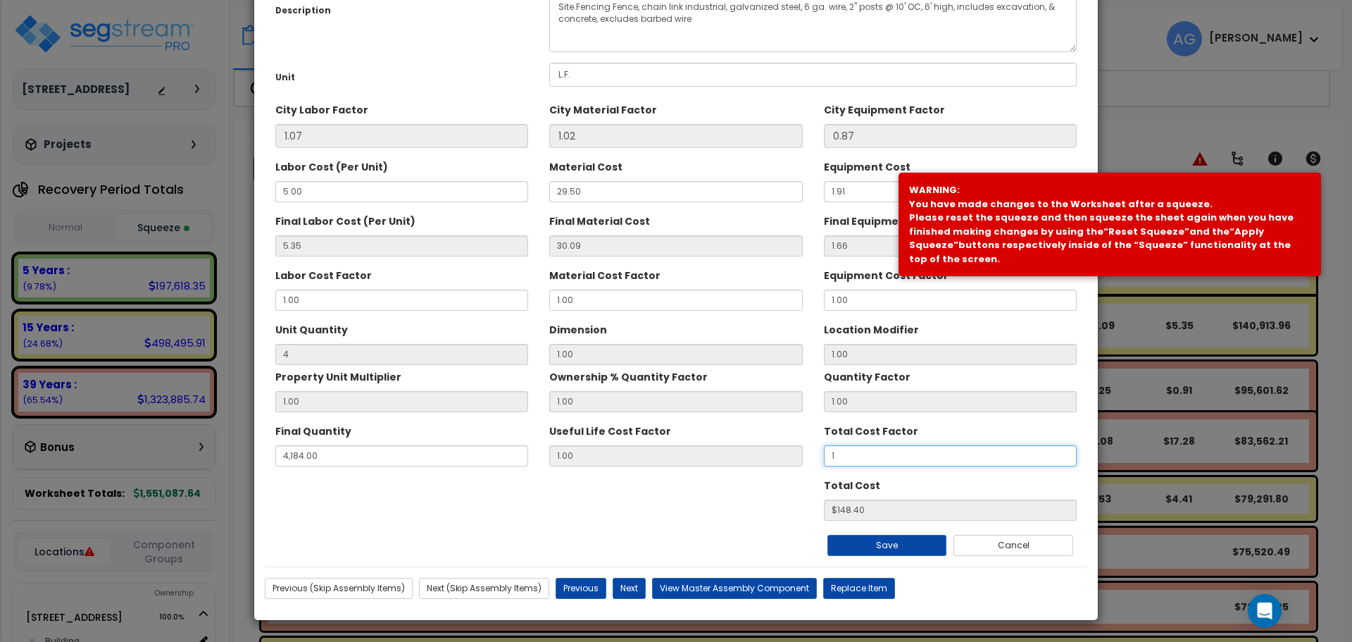
type input "1"
click at [856, 455] on input "1" at bounding box center [950, 455] width 253 height 21
type input "1."
type input "4"
type input "$148.40"
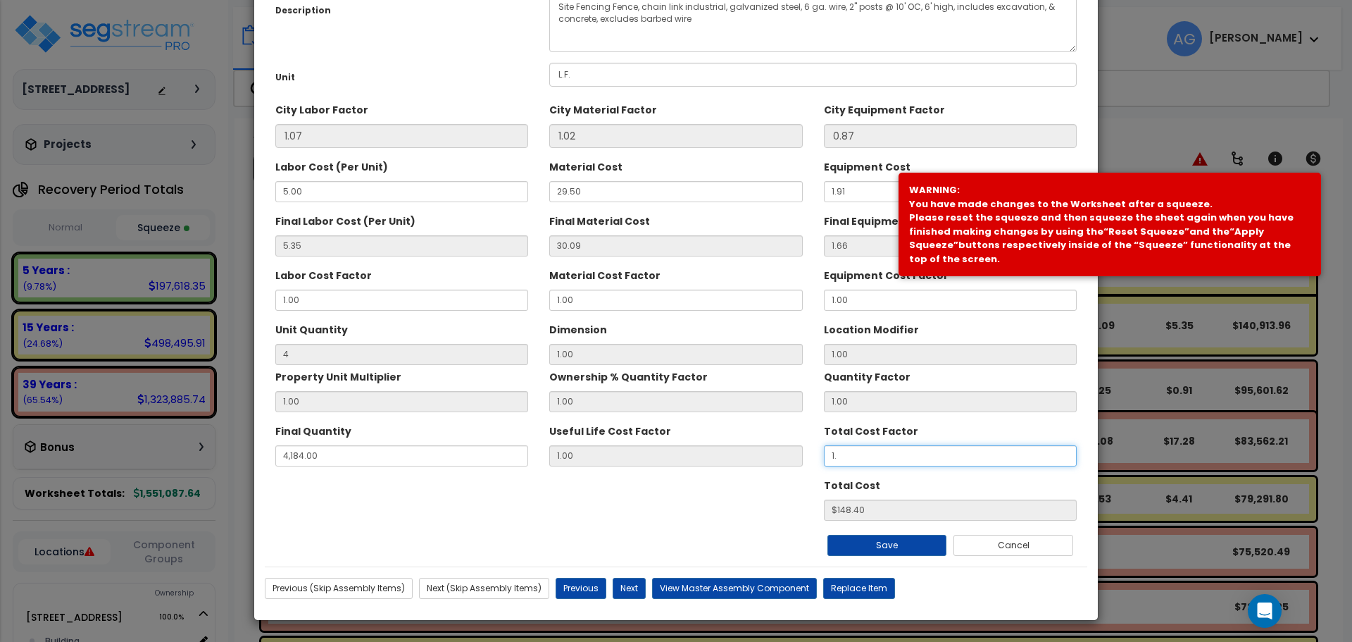
type input "1.0"
type input "4"
type input "$148.40"
type input "1.00"
type input "4"
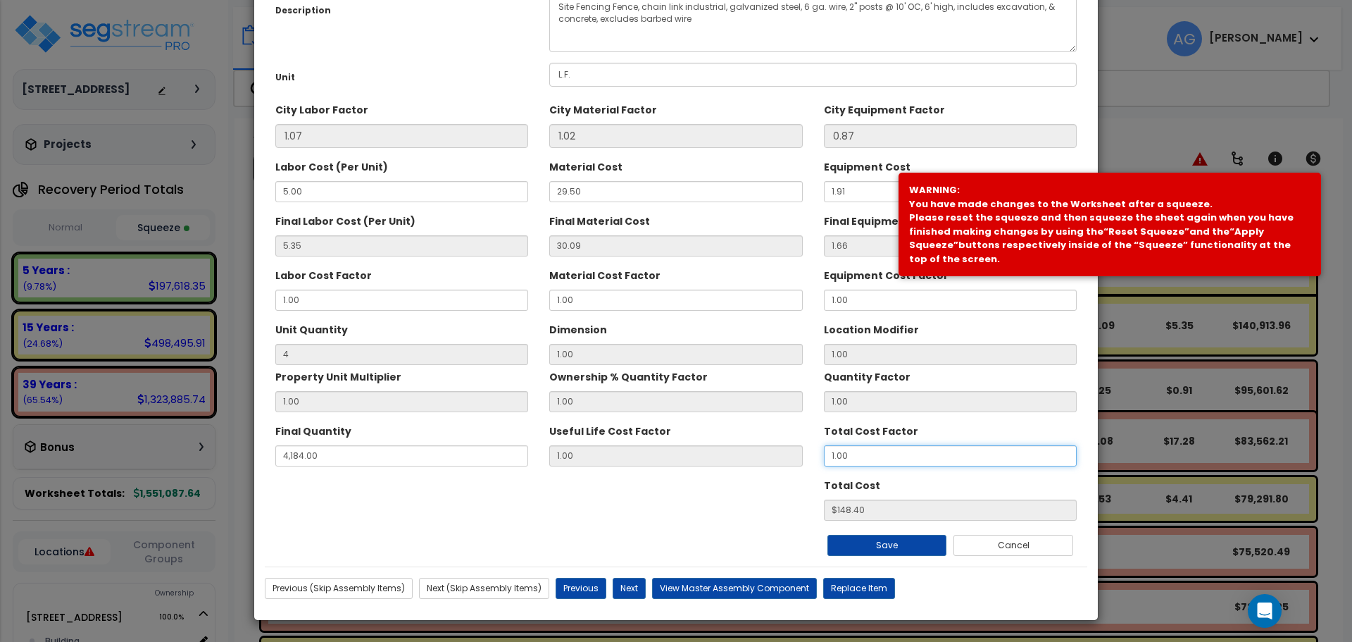
type input "$148.40"
type input "1.0"
type input "4"
type input "$148.40"
type input "1."
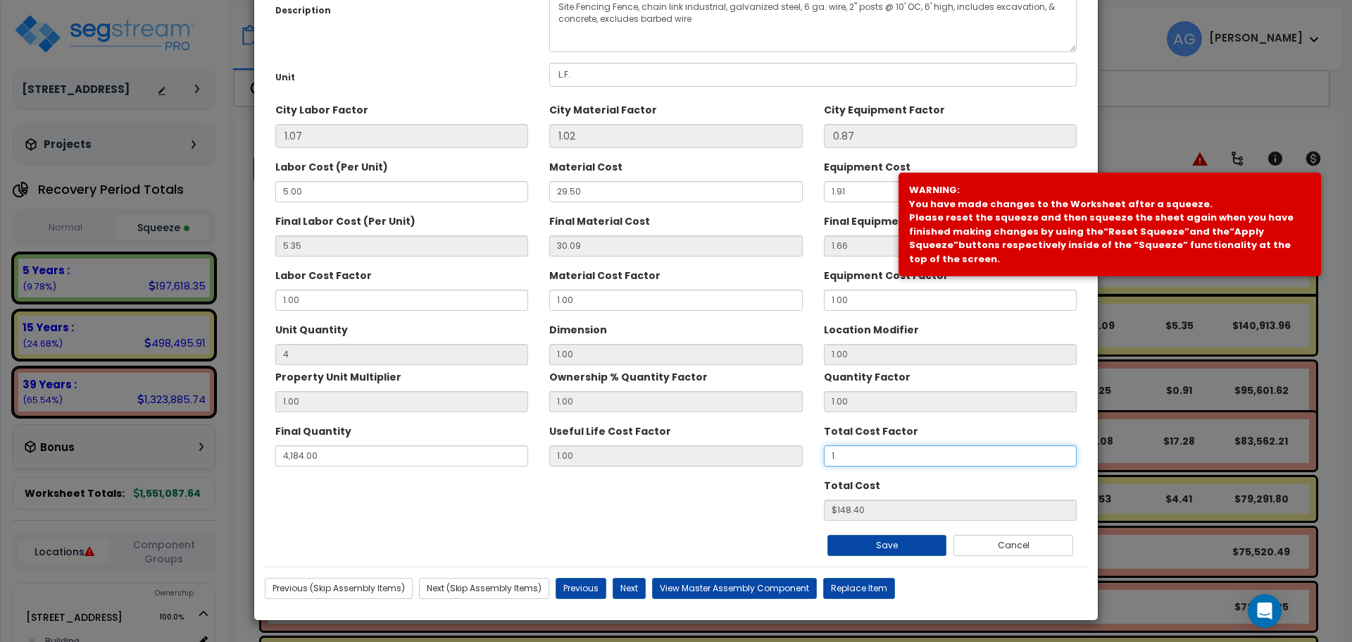
type input "4"
type input "$148.40"
type input "1"
type input "4"
type input "$148.40"
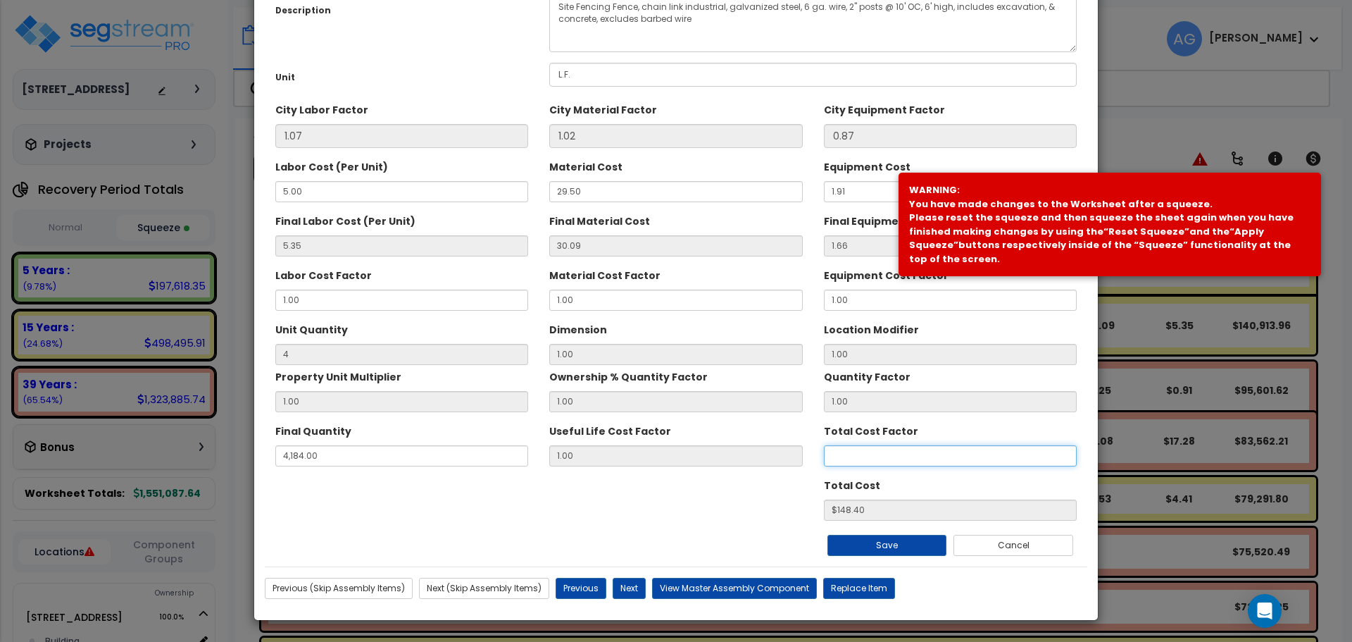
type input "4"
type input "$NaN"
click at [976, 546] on button "Cancel" at bounding box center [1013, 544] width 120 height 21
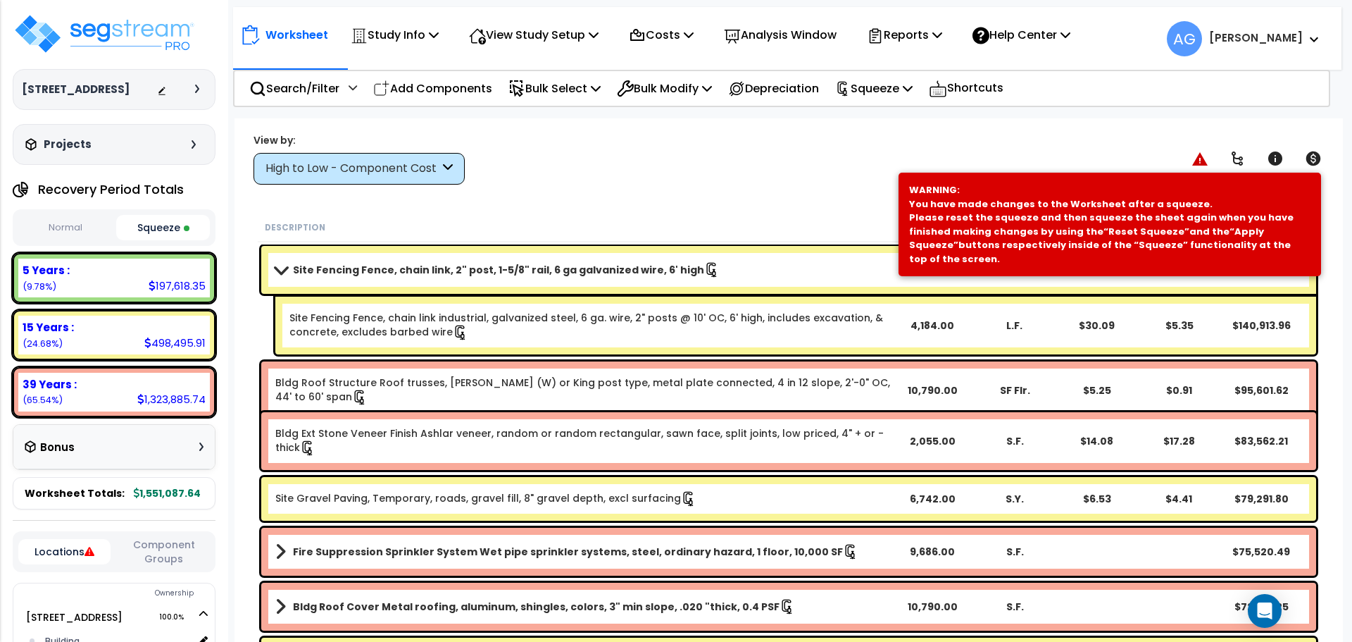
click at [742, 327] on link "Site Fencing Fence, chain link industrial, galvanized steel, 6 ga. wire, 2" pos…" at bounding box center [589, 326] width 601 height 30
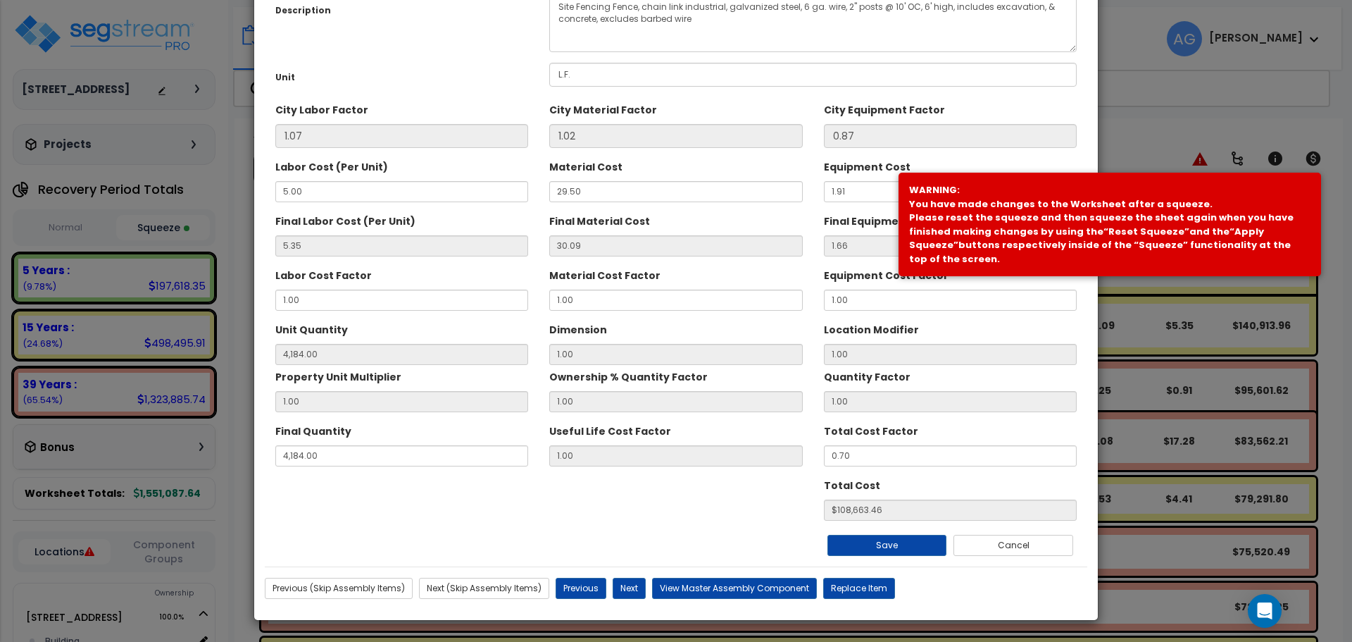
scroll to position [0, 0]
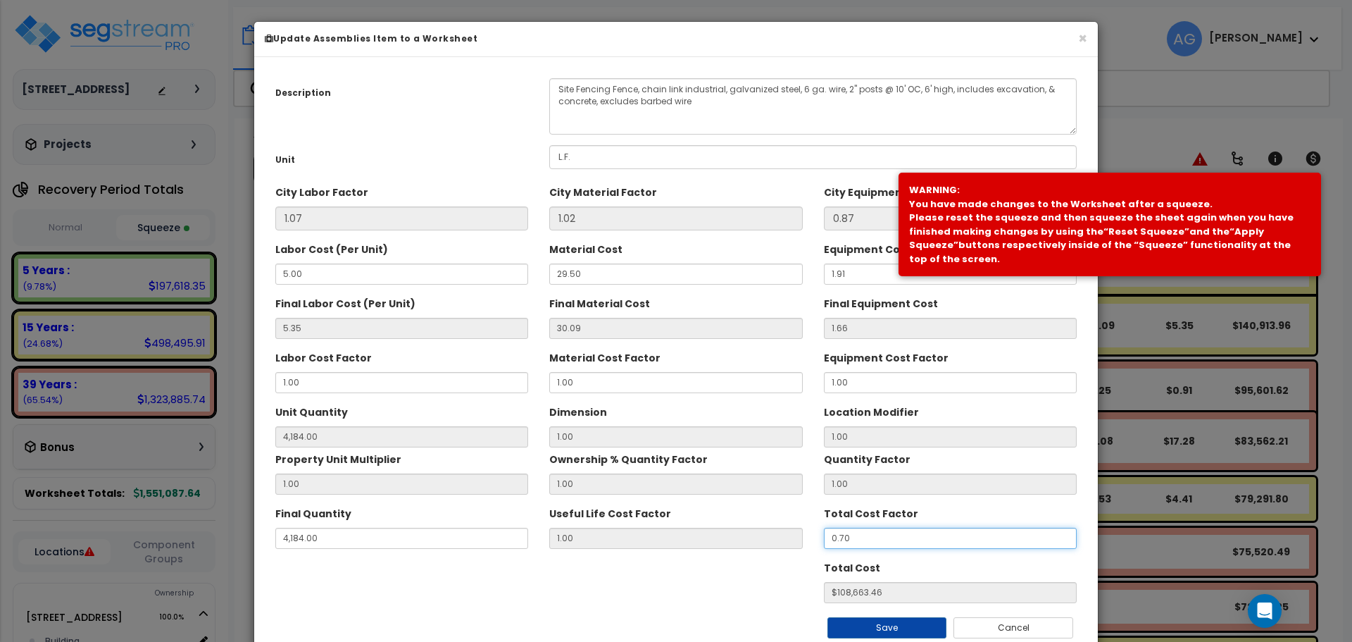
click at [860, 536] on input "0.70" at bounding box center [950, 537] width 253 height 21
type input "1"
type input "4"
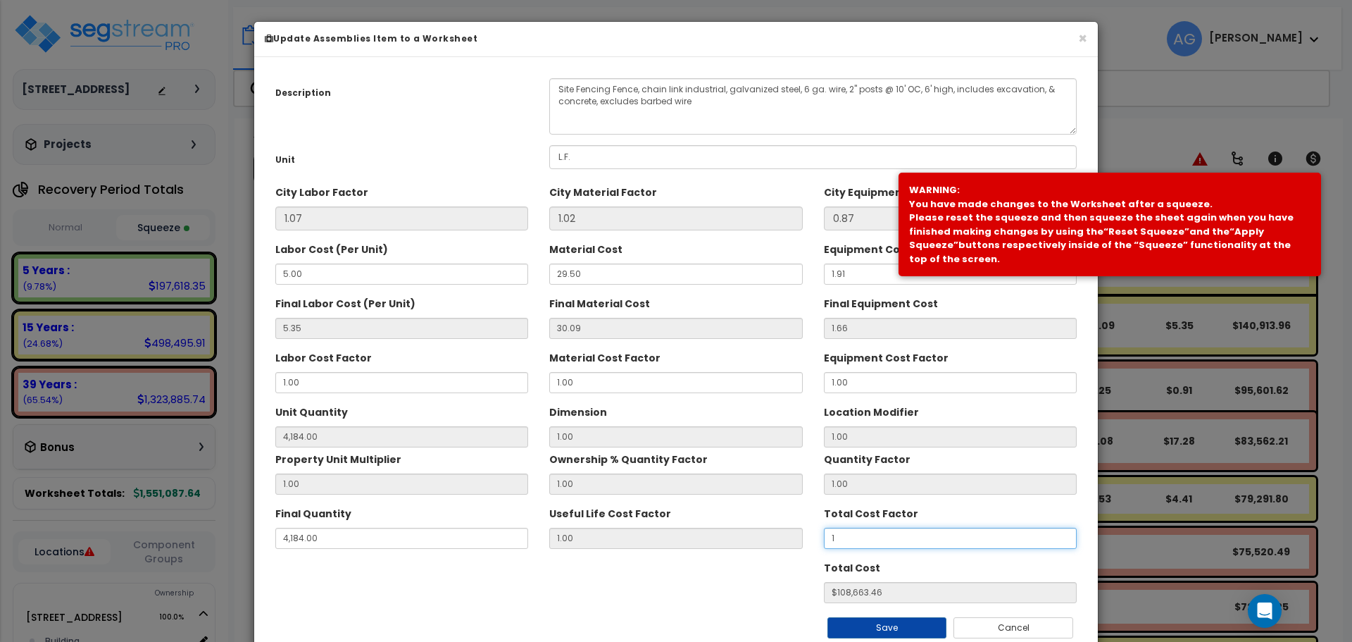
type input "$148.40"
type input "1."
type input "4"
type input "$148.40"
type input "1.0"
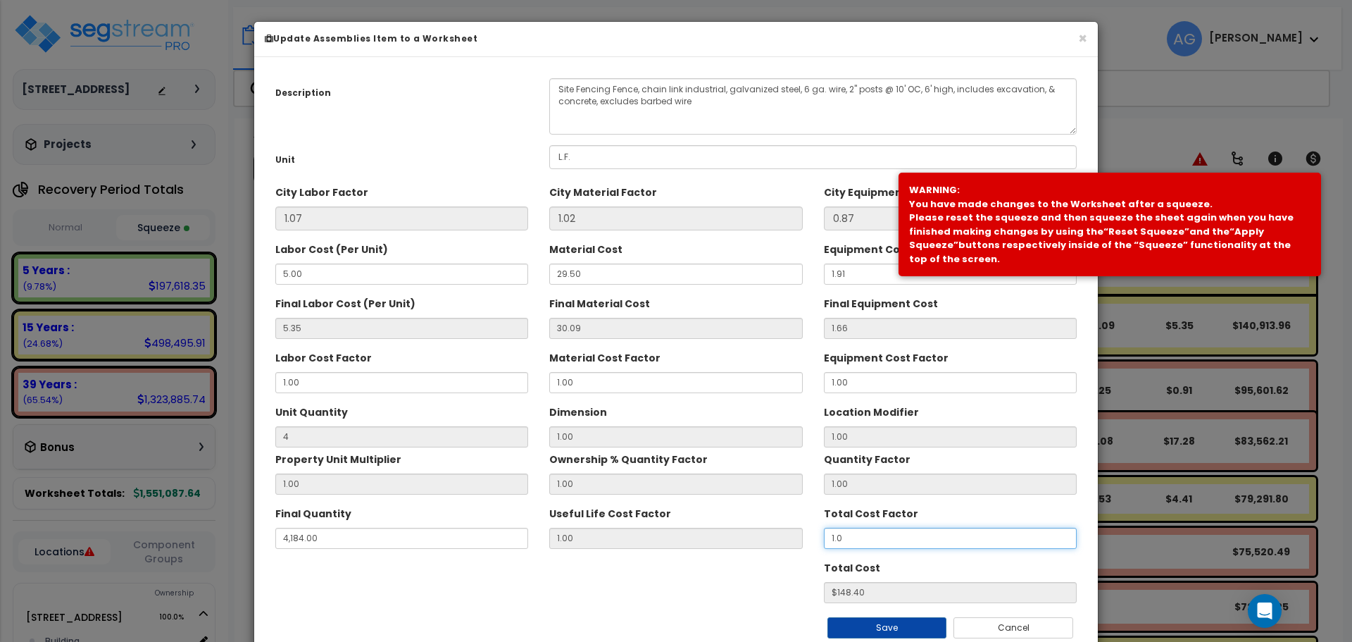
type input "4"
type input "$148.40"
type input "1.00"
type input "4"
type input "$148.40"
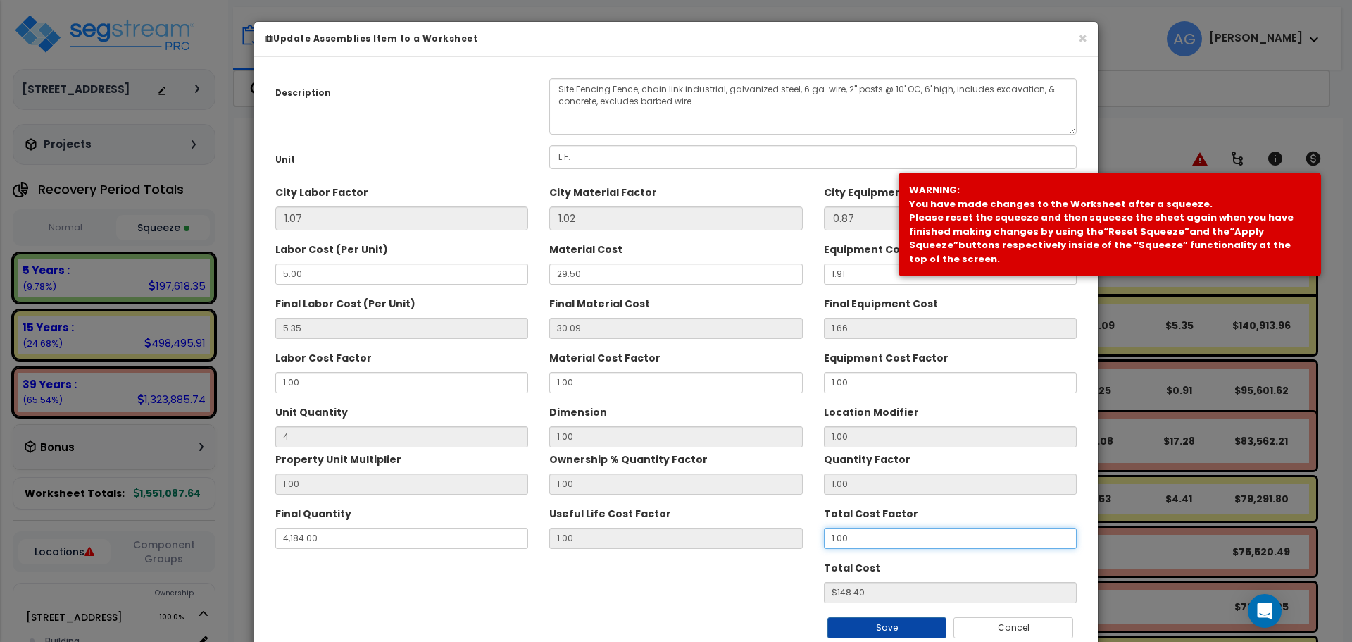
type input "1.00"
type input "4"
type input "$148.40"
type input "4"
type input "$148.40"
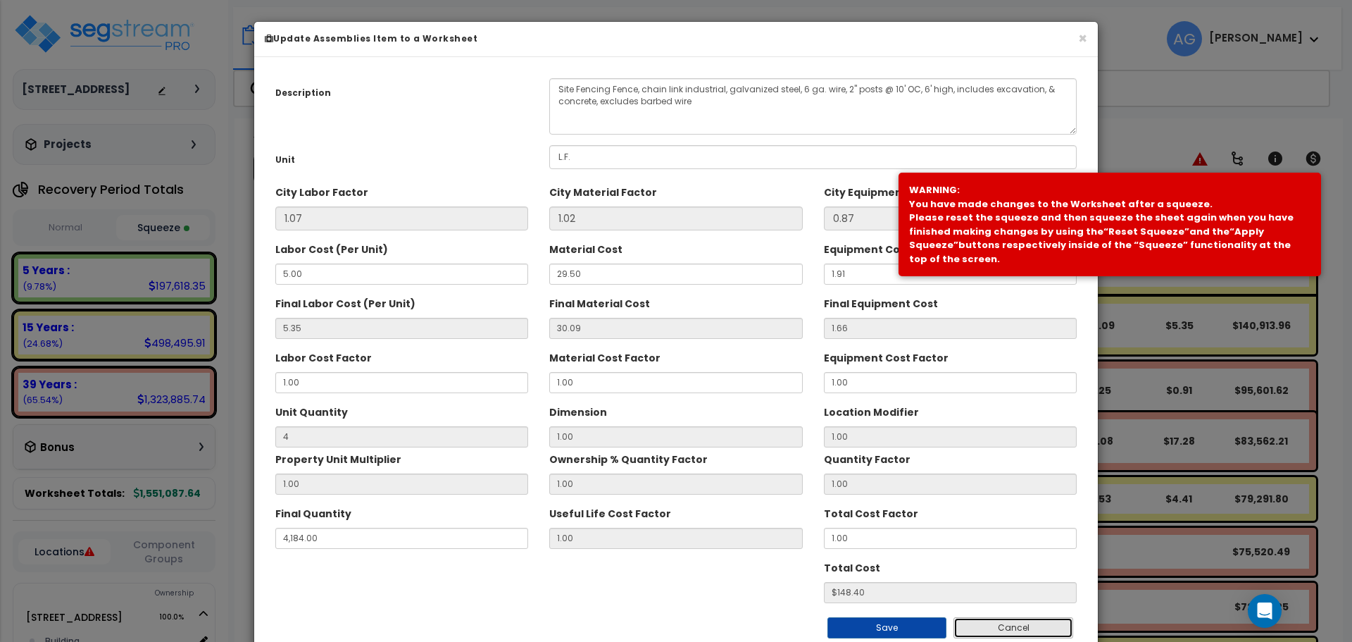
click at [983, 620] on button "Cancel" at bounding box center [1013, 627] width 120 height 21
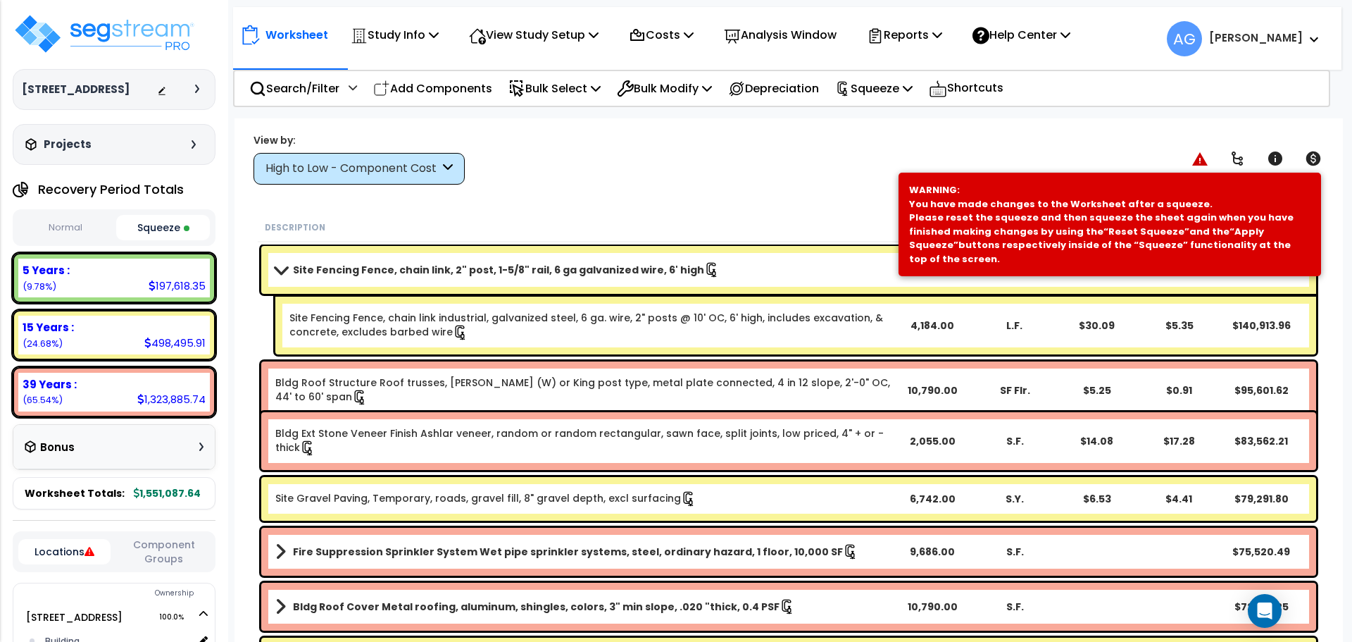
click at [851, 317] on link "Site Fencing Fence, chain link industrial, galvanized steel, 6 ga. wire, 2" pos…" at bounding box center [589, 326] width 601 height 30
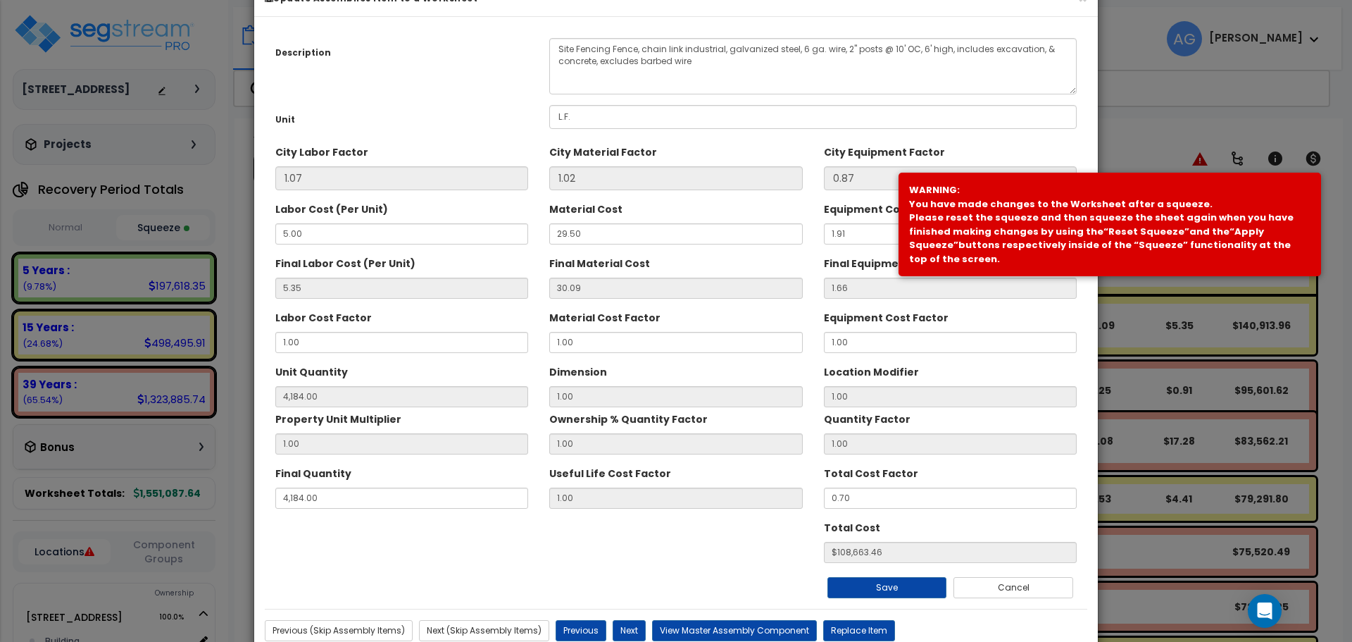
scroll to position [42, 0]
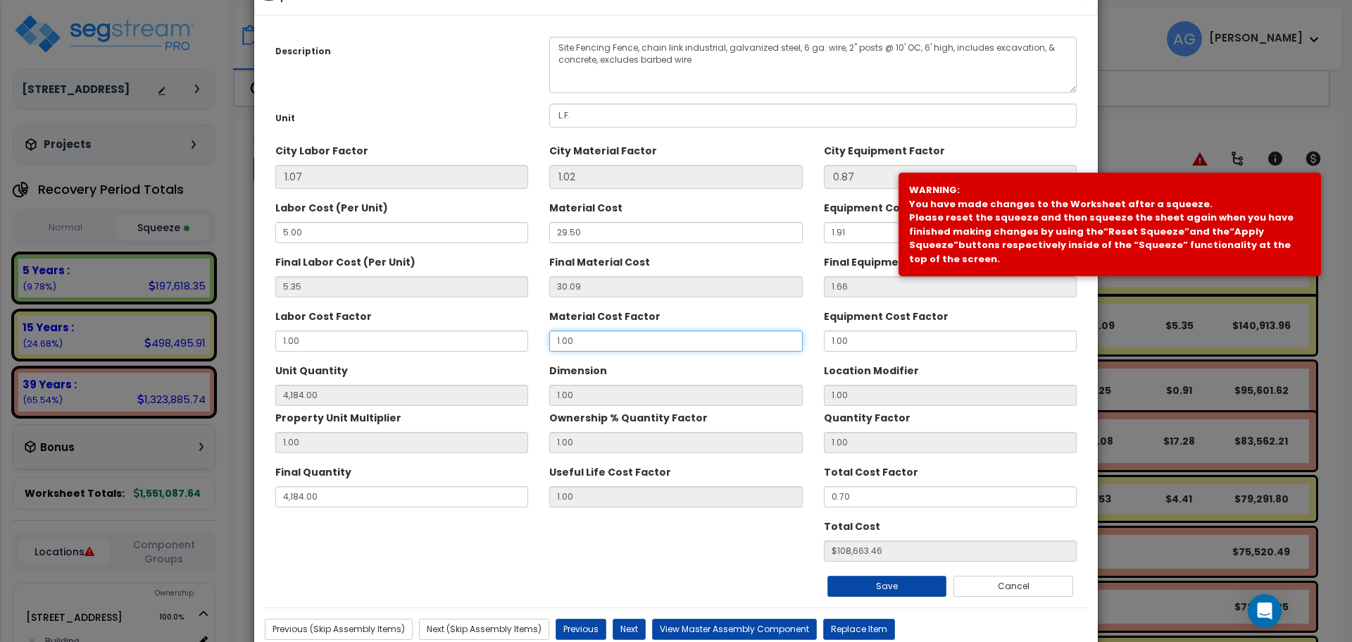
click at [621, 346] on input "1.00" at bounding box center [675, 340] width 253 height 21
type input "."
type input "4"
type input "$NaN"
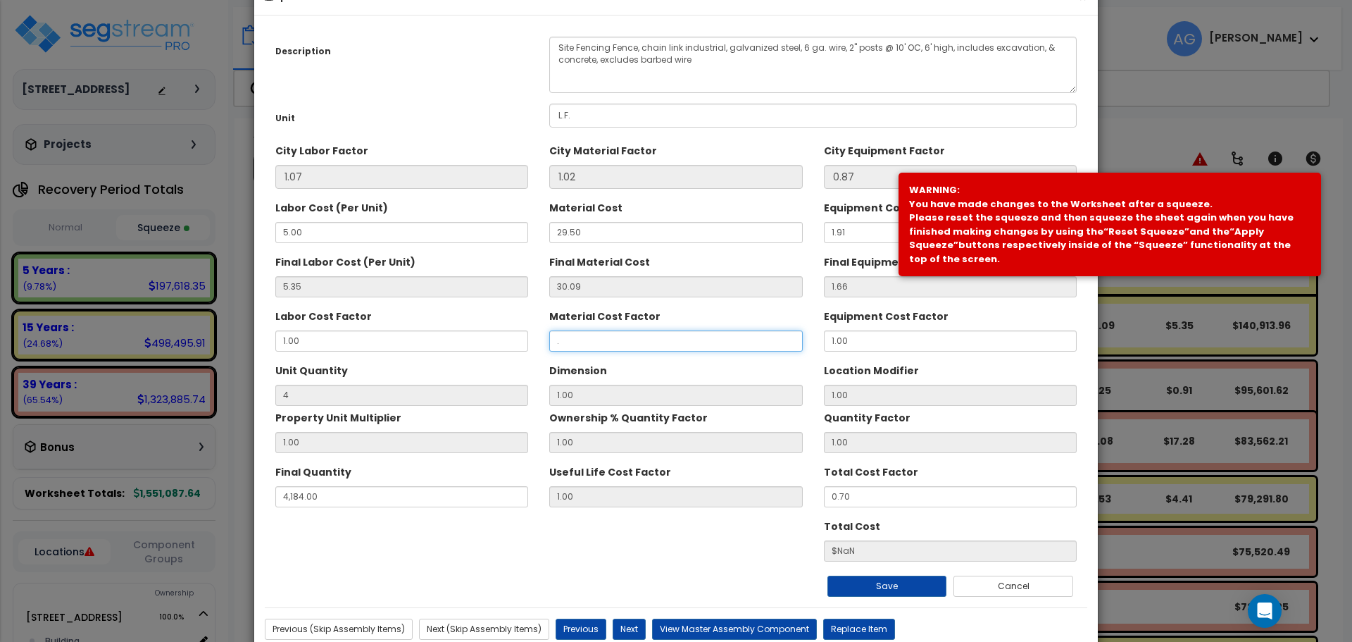
type input ".7"
type input "4"
type input "$78.60"
type input ".75"
type input "4"
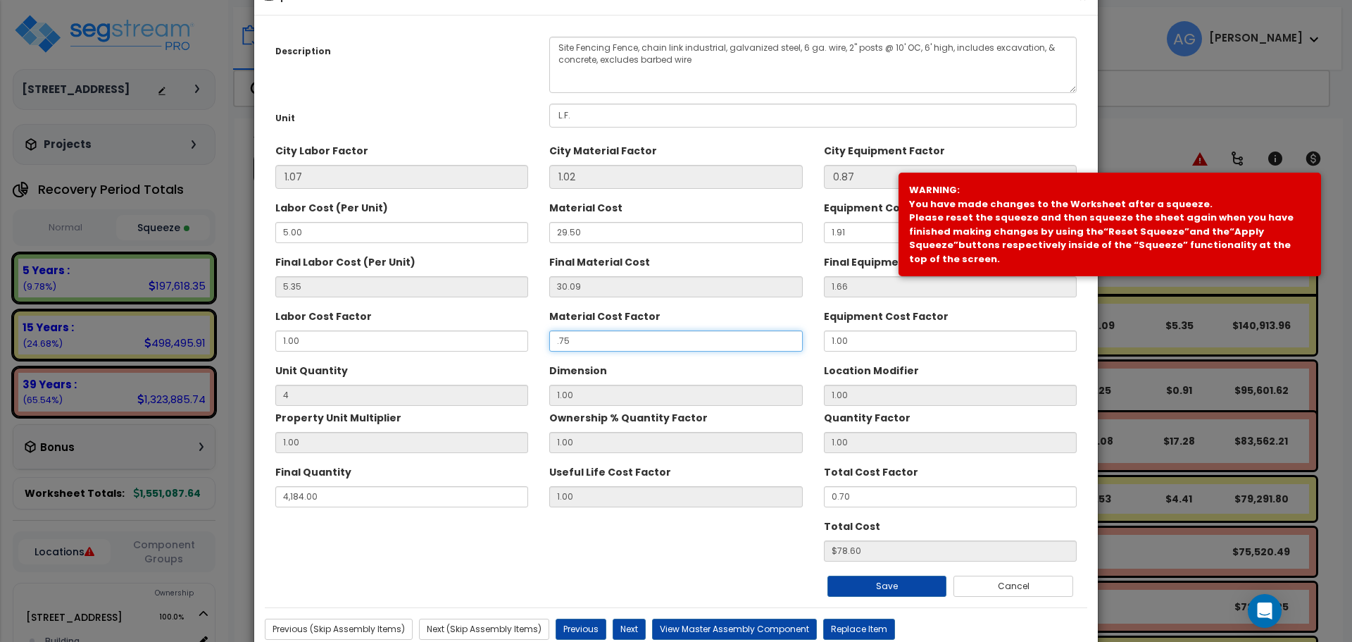
type input "$82.82"
type input ".7"
type input "4"
type input "$78.60"
type input "4"
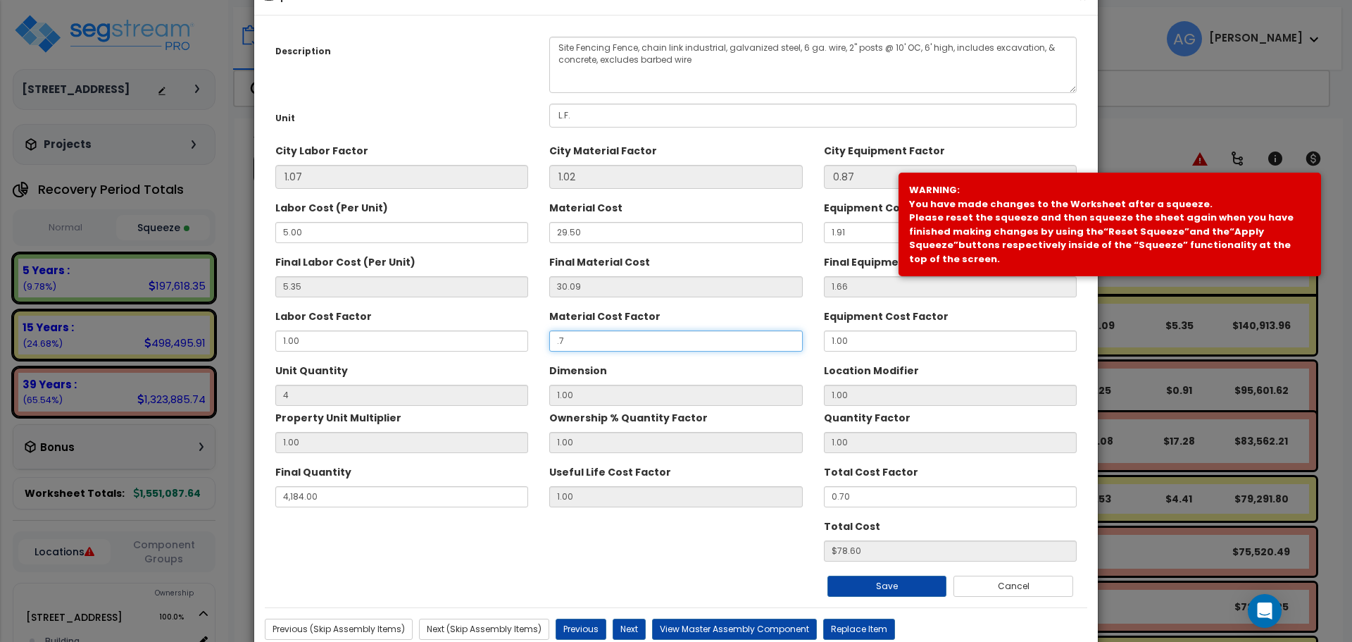
type input "$78.60"
type input "."
type input "4"
type input "$NaN"
type input "4"
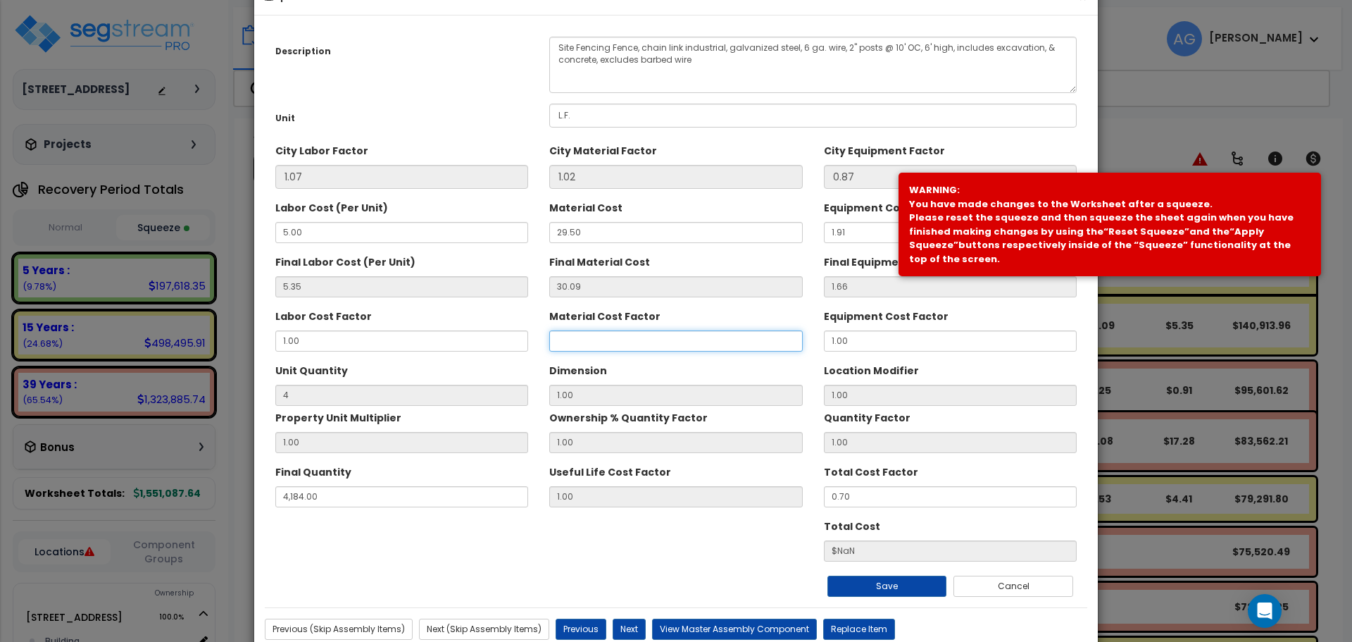
type input "$NaN"
type input "4"
type input "$NaN"
type input "4"
type input "$NaN"
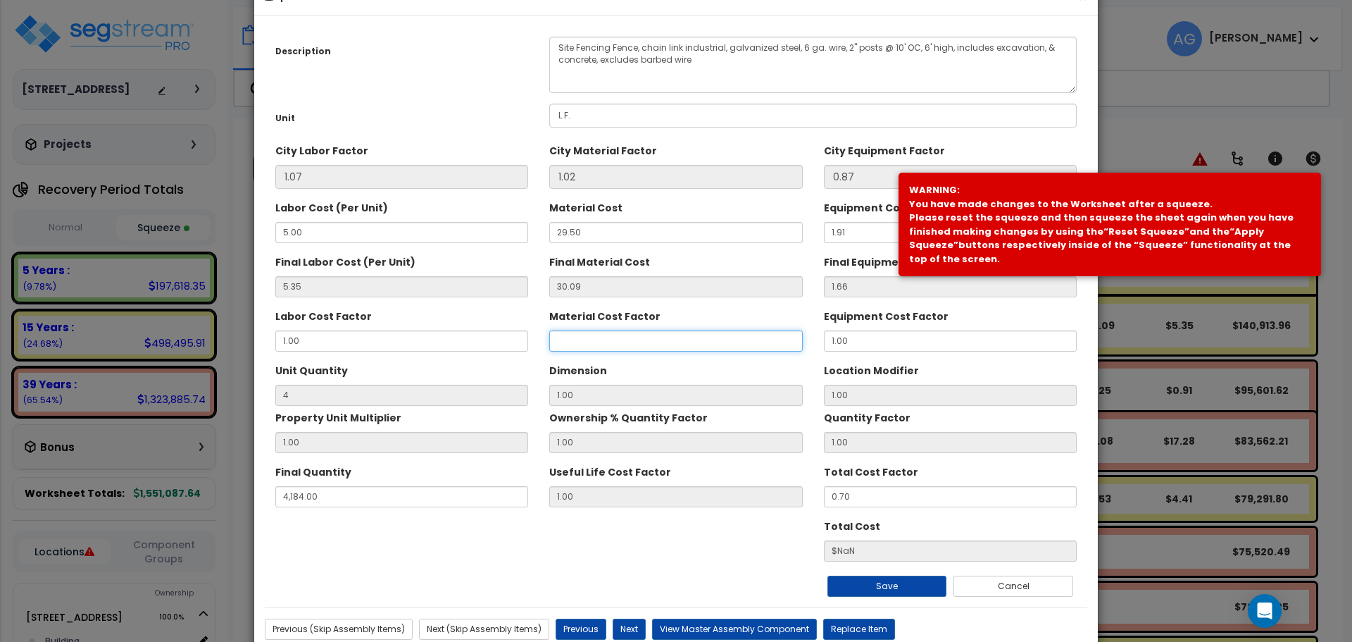
type input "4"
type input "$NaN"
type input "4"
type input "$NaN"
type input "4"
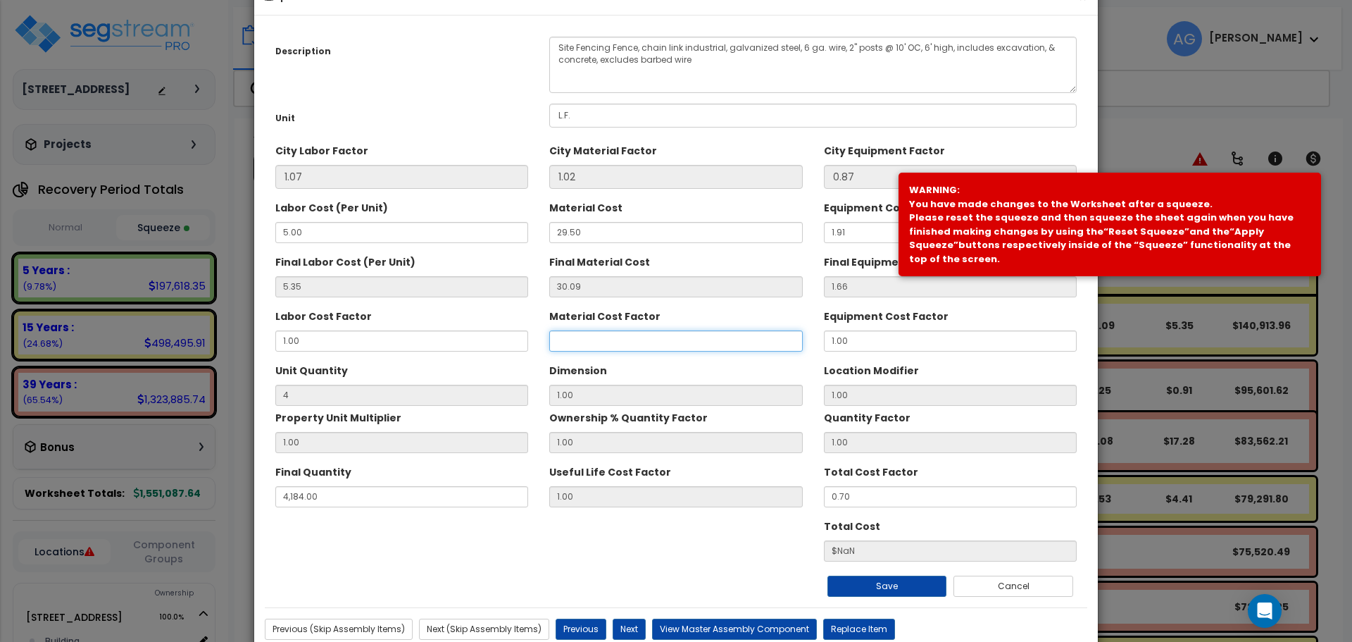
type input "$NaN"
type input "0"
type input "4"
type input "$19.63"
type input "0."
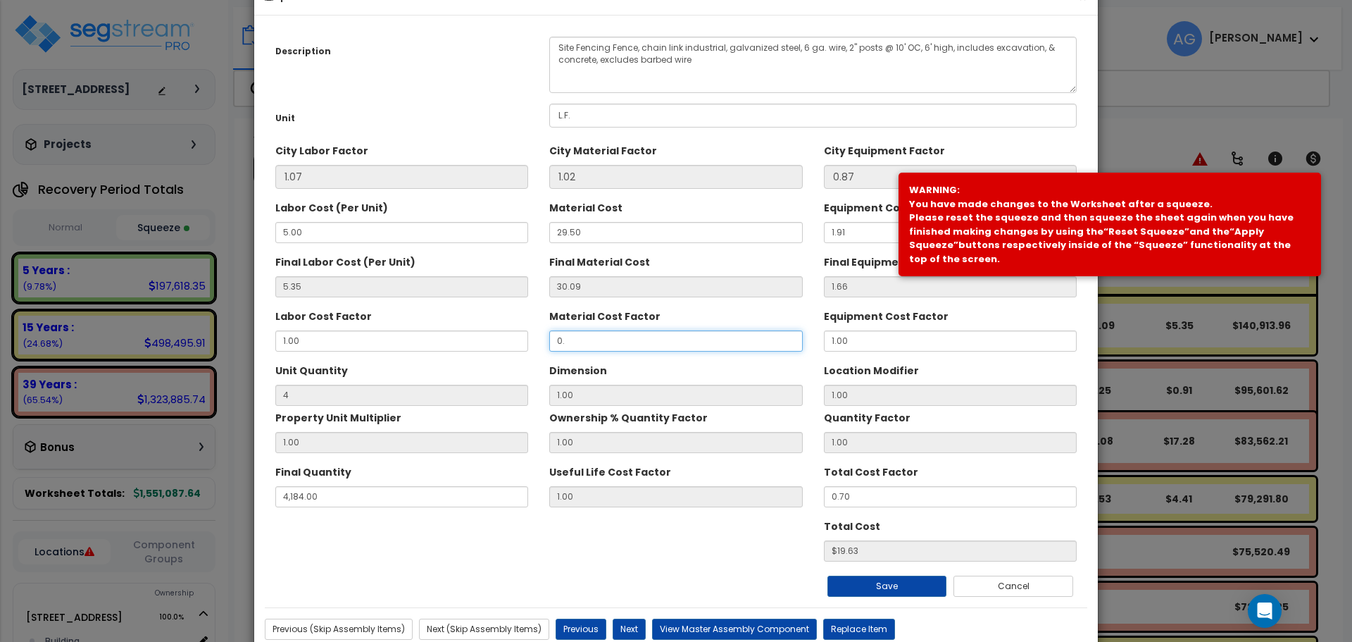
type input "4"
type input "$19.63"
type input "0.7"
type input "4"
type input "$78.60"
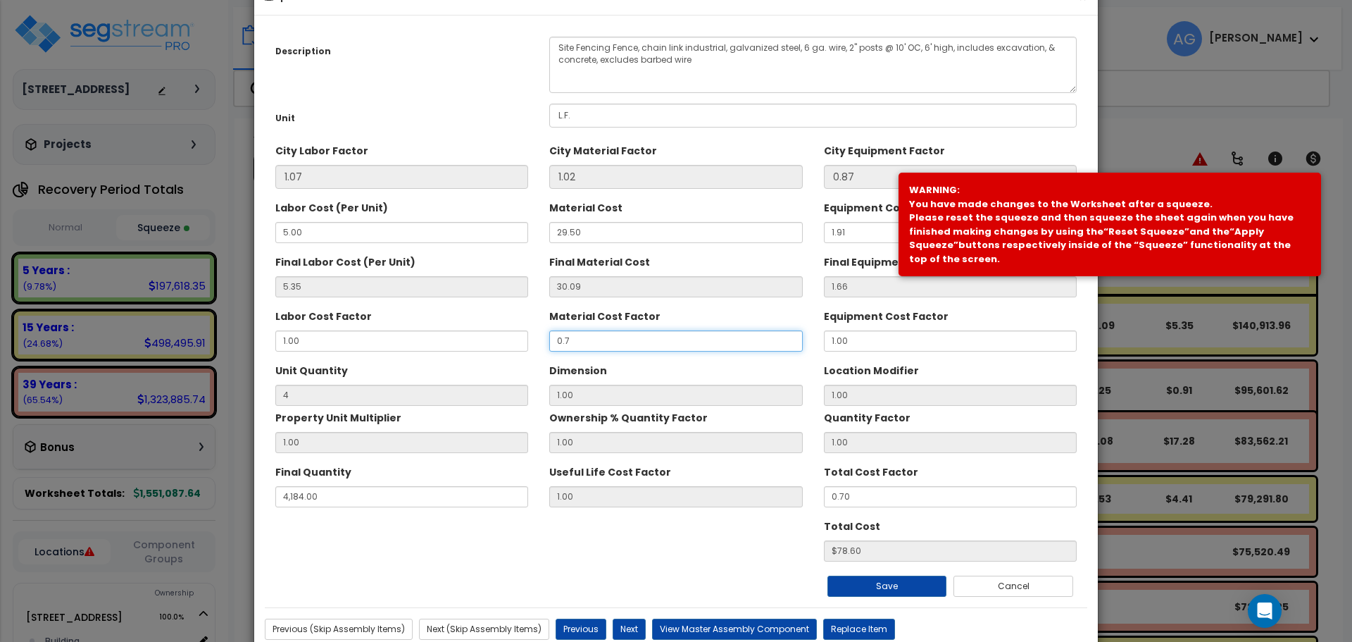
type input "0.75"
type input "4"
type input "$82.82"
type input "0.75"
click at [1011, 589] on button "Cancel" at bounding box center [1013, 585] width 120 height 21
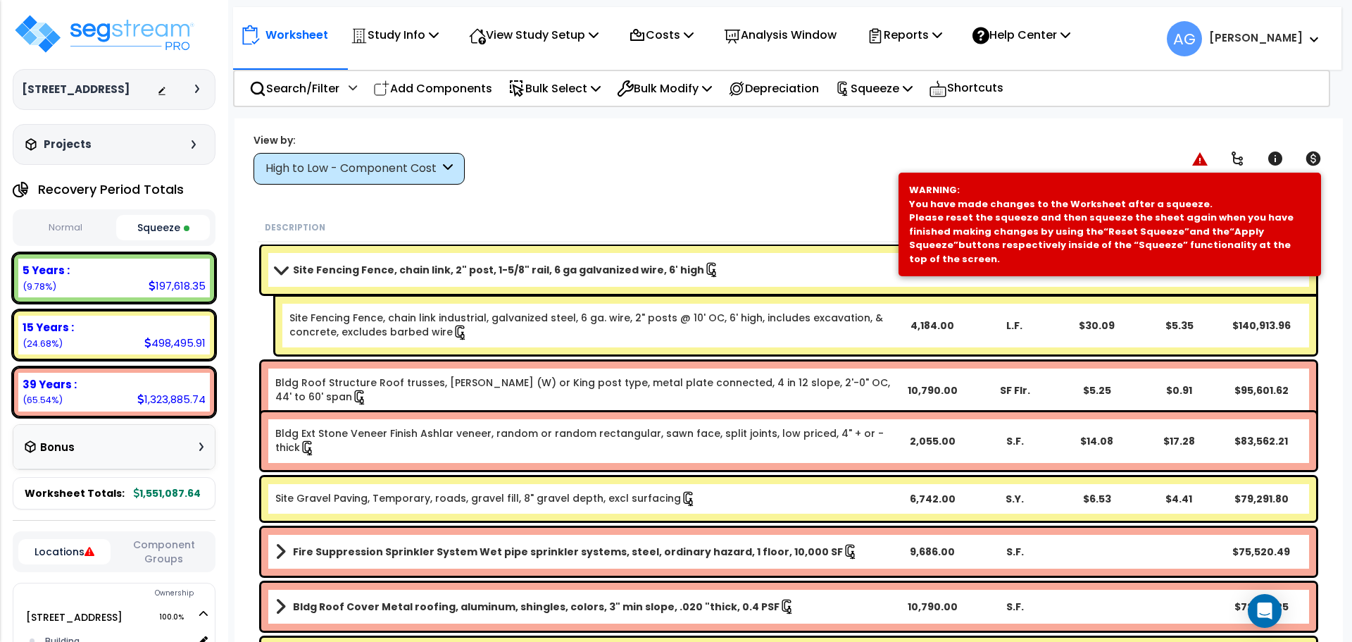
click at [739, 268] on link "Site Fencing Fence, chain link, 2" post, 1-5/8" rail, 6 ga galvanized wire, 6' …" at bounding box center [583, 270] width 616 height 20
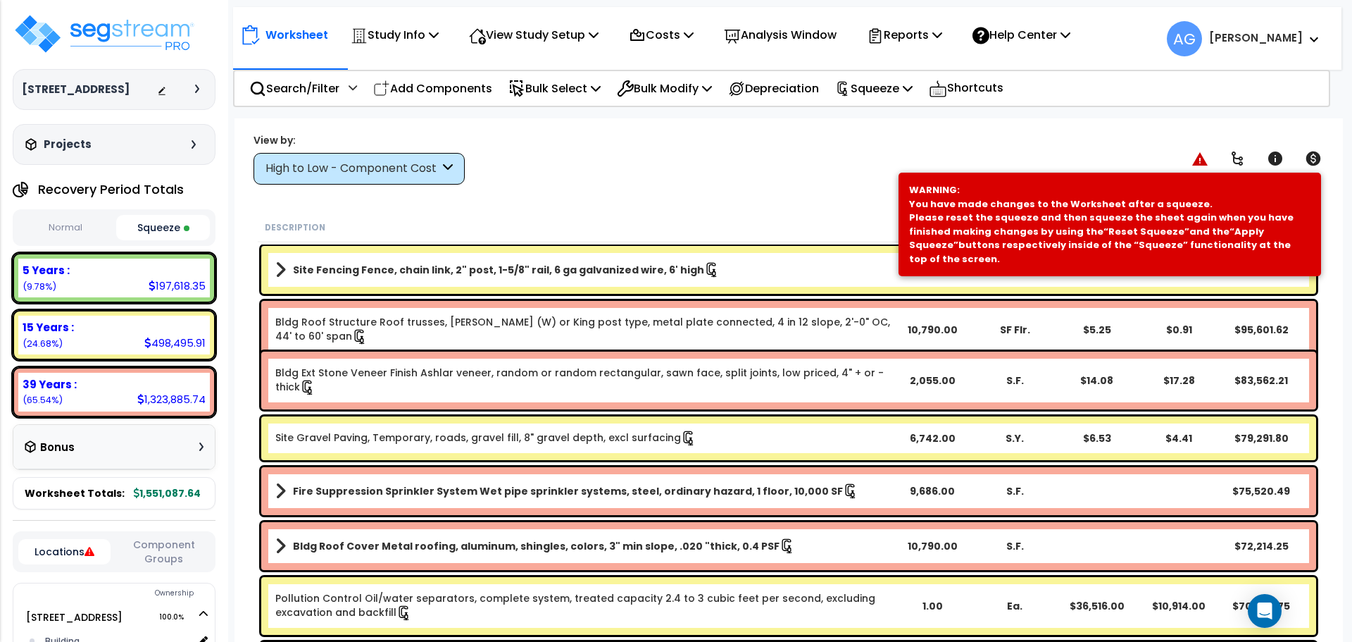
click at [739, 268] on link "Site Fencing Fence, chain link, 2" post, 1-5/8" rail, 6 ga galvanized wire, 6' …" at bounding box center [583, 270] width 616 height 20
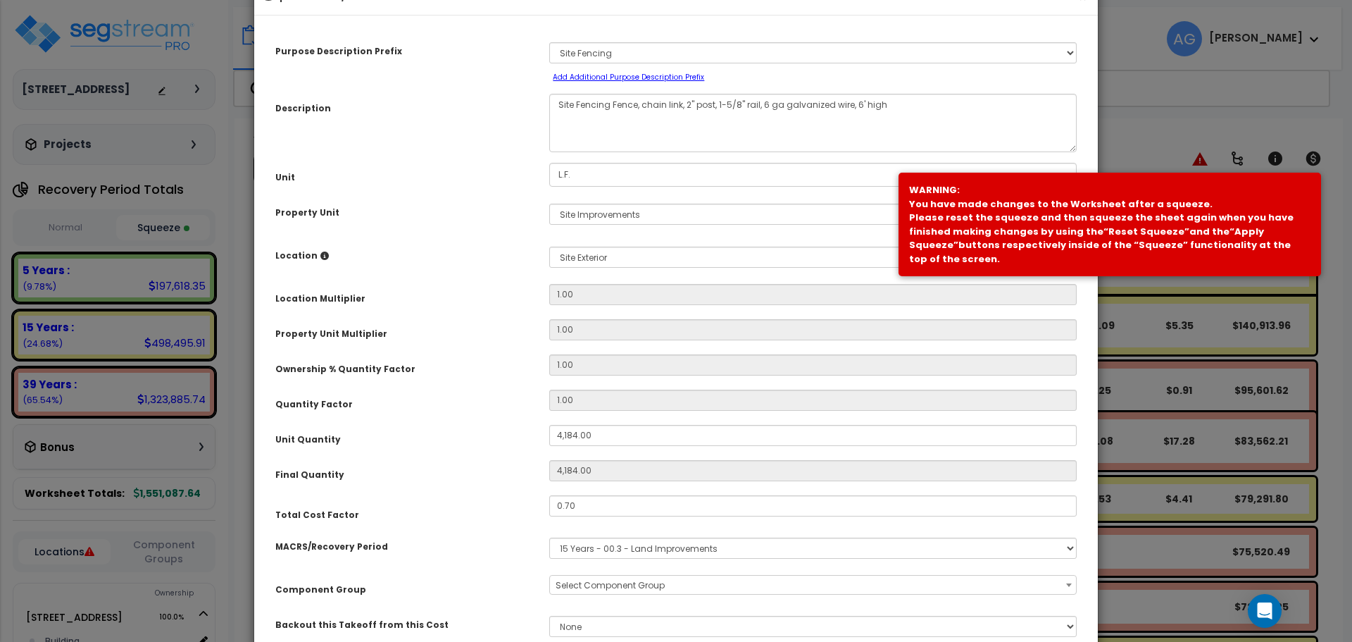
scroll to position [0, 0]
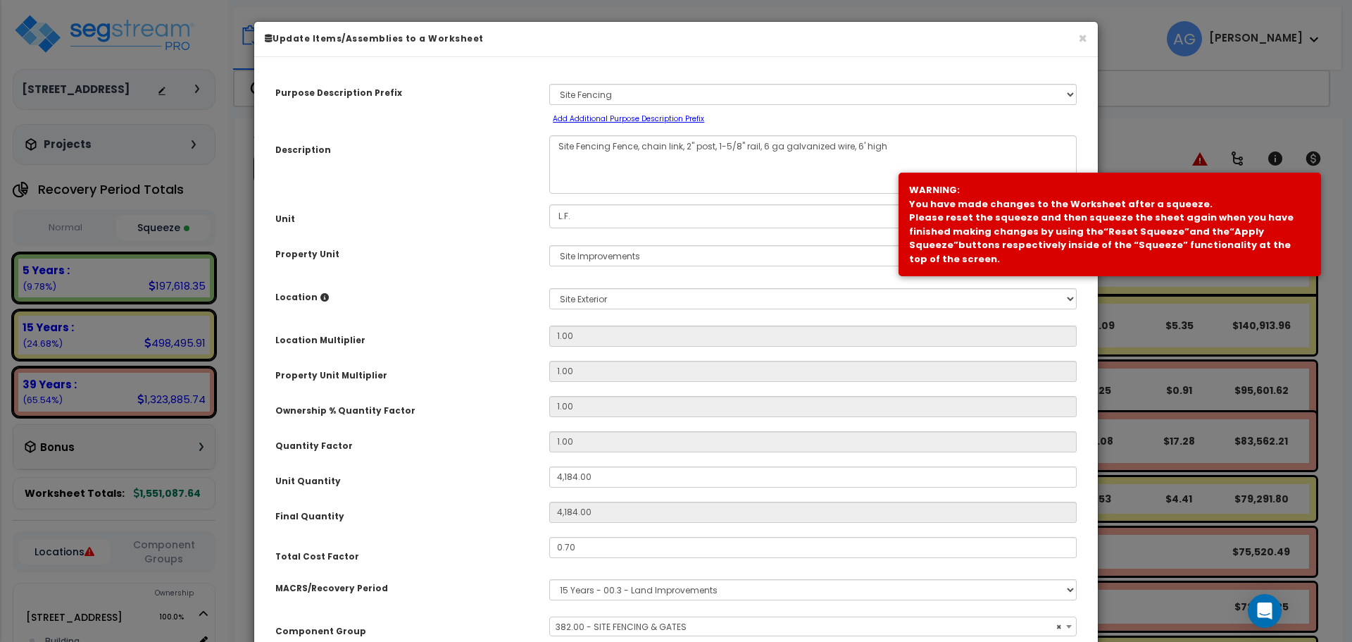
select select "58133"
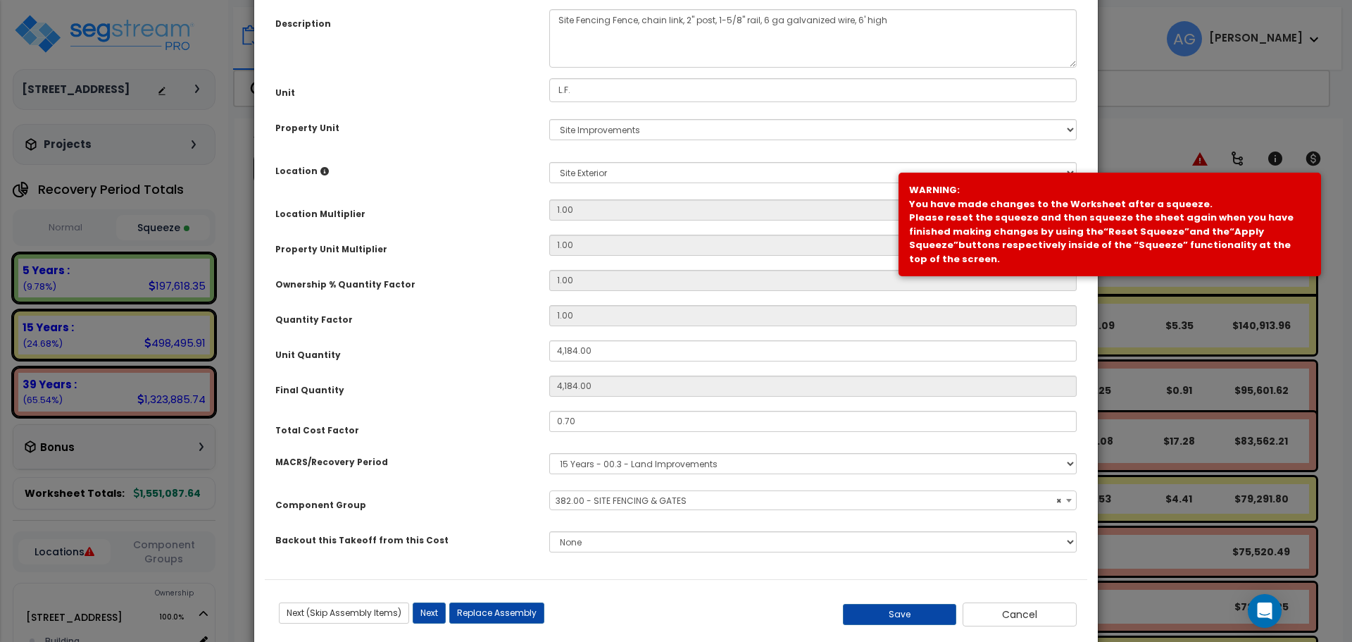
scroll to position [122, 0]
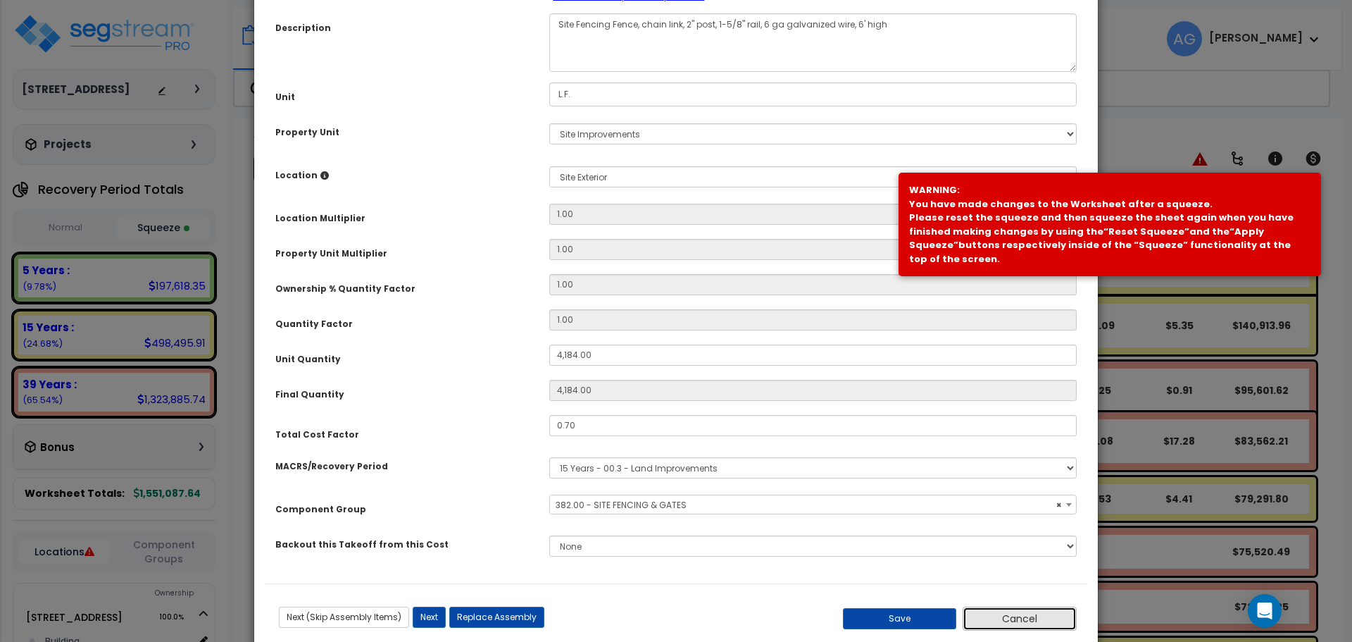
click at [996, 606] on button "Cancel" at bounding box center [1020, 618] width 114 height 24
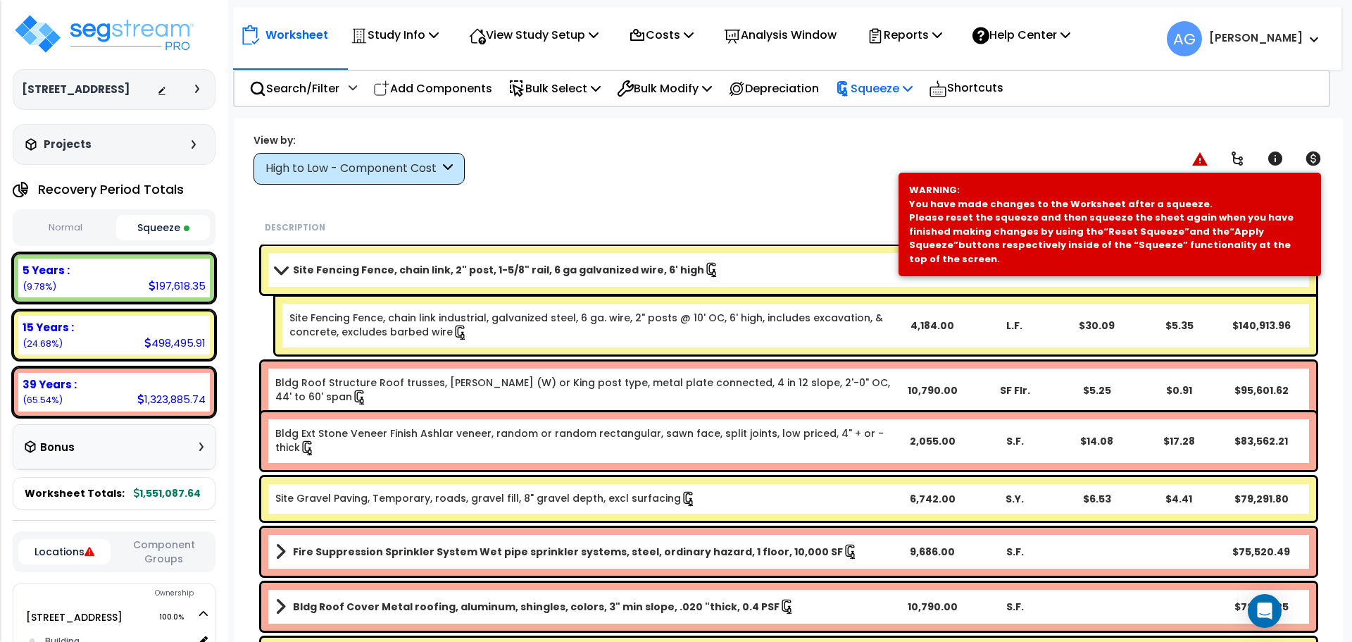
click at [899, 88] on p "Squeeze" at bounding box center [873, 88] width 77 height 19
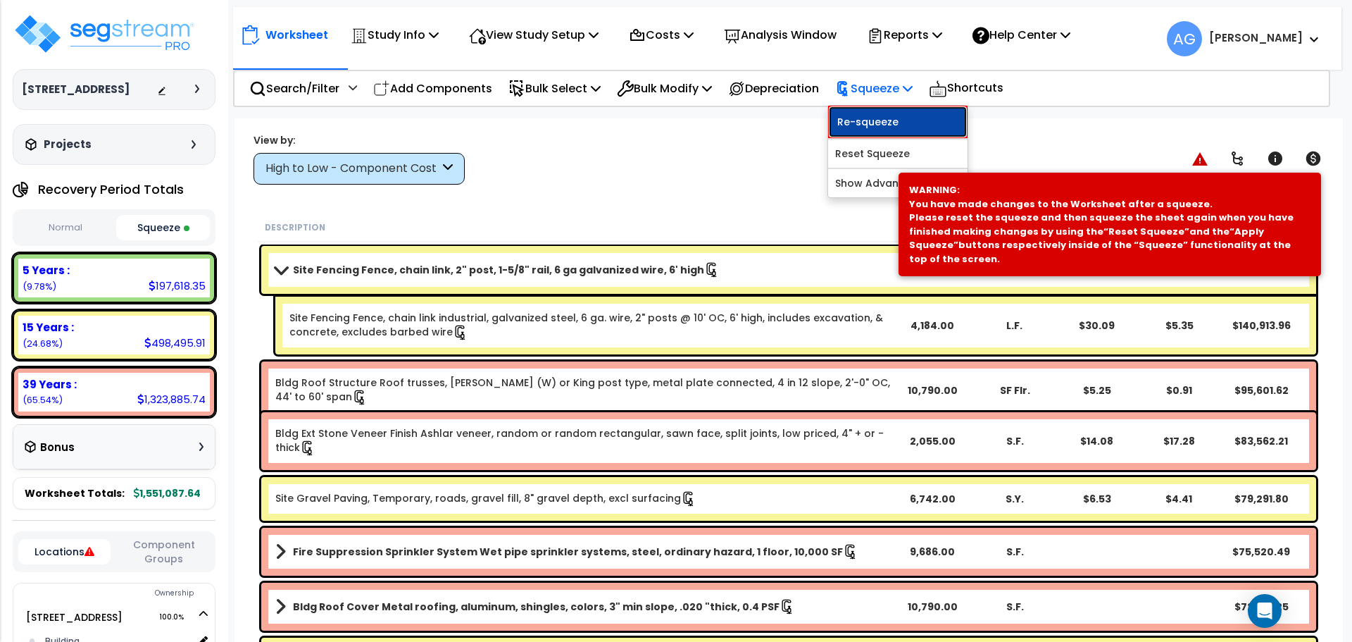
click at [879, 121] on link "Re-squeeze" at bounding box center [897, 122] width 139 height 32
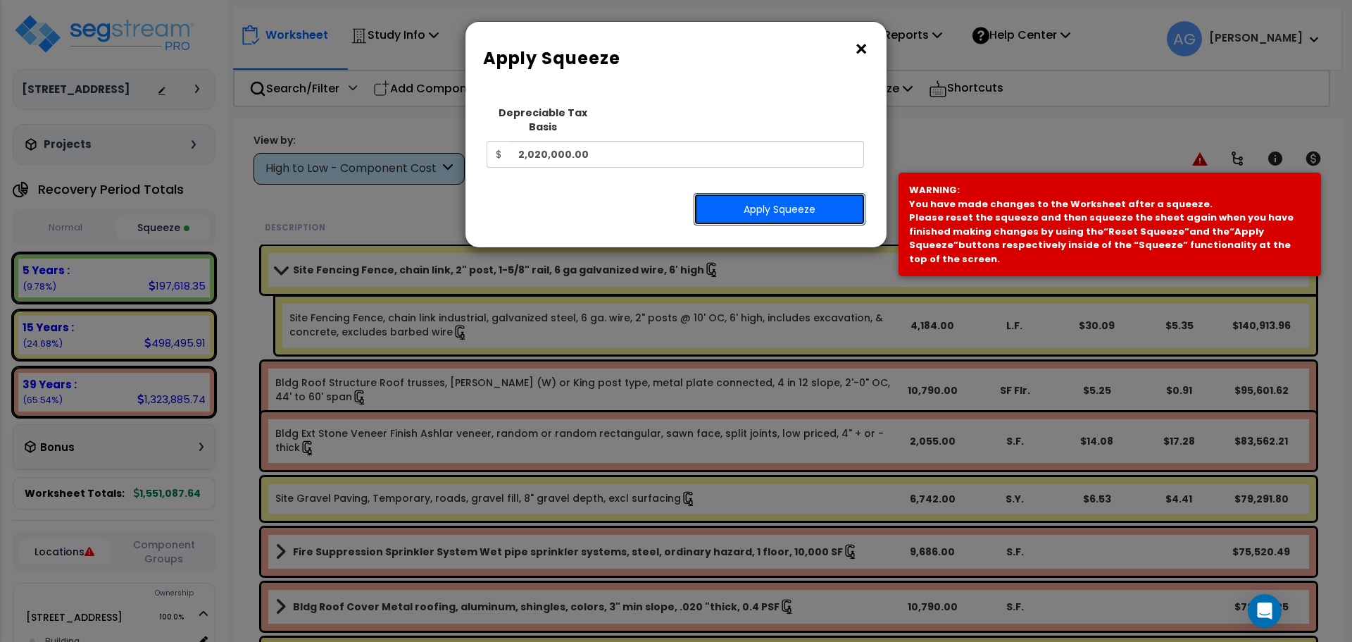
click at [754, 193] on button "Apply Squeeze" at bounding box center [780, 209] width 172 height 32
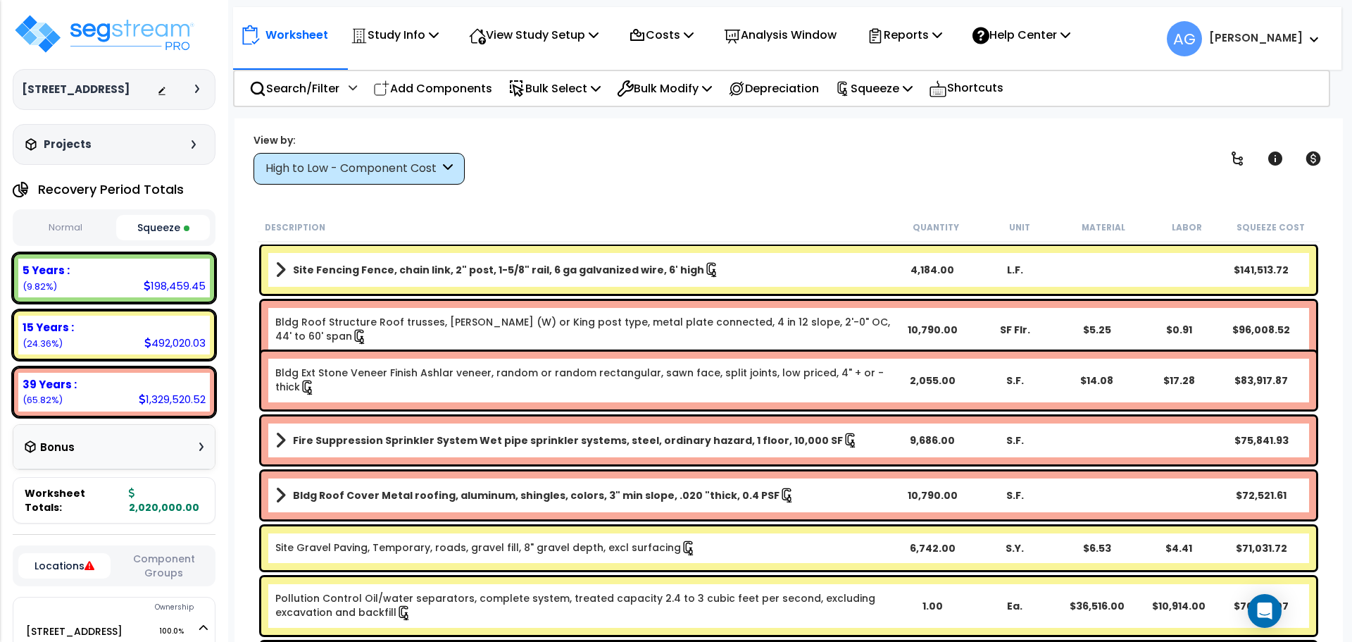
click at [146, 240] on button "Squeeze" at bounding box center [163, 227] width 94 height 25
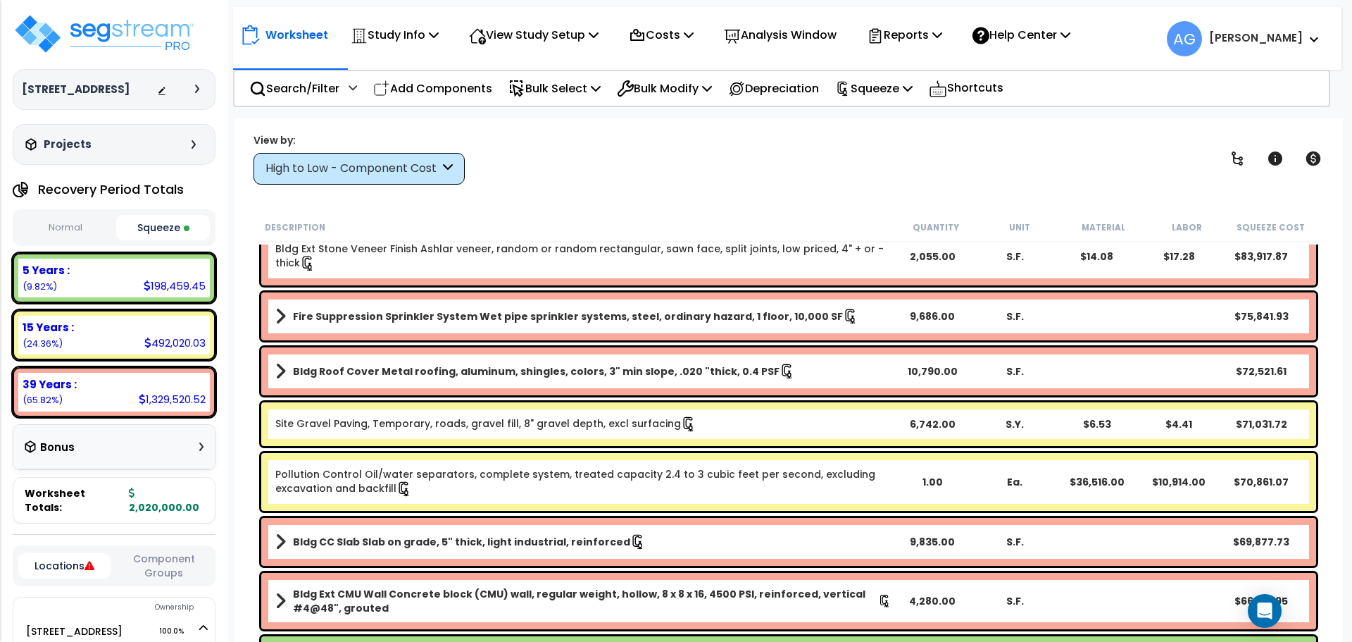
scroll to position [125, 0]
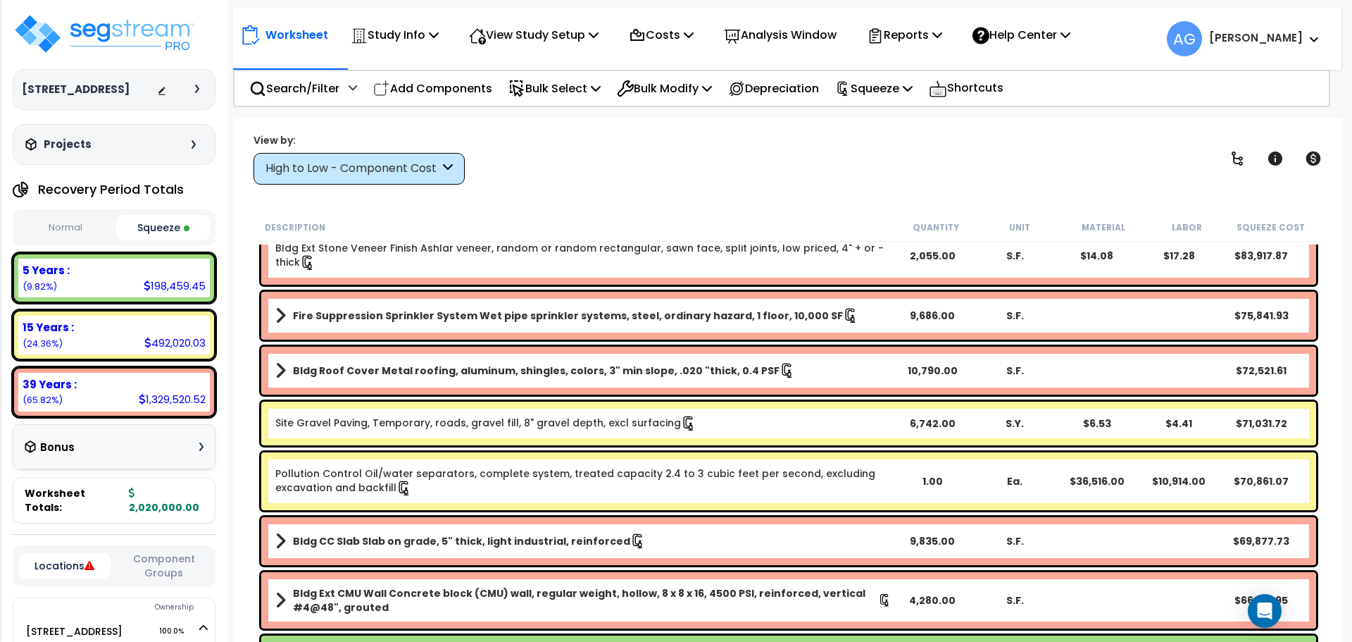
click at [577, 421] on link "Site Gravel Paving, Temporary, roads, gravel fill, 8" gravel depth, excl surfac…" at bounding box center [485, 422] width 421 height 15
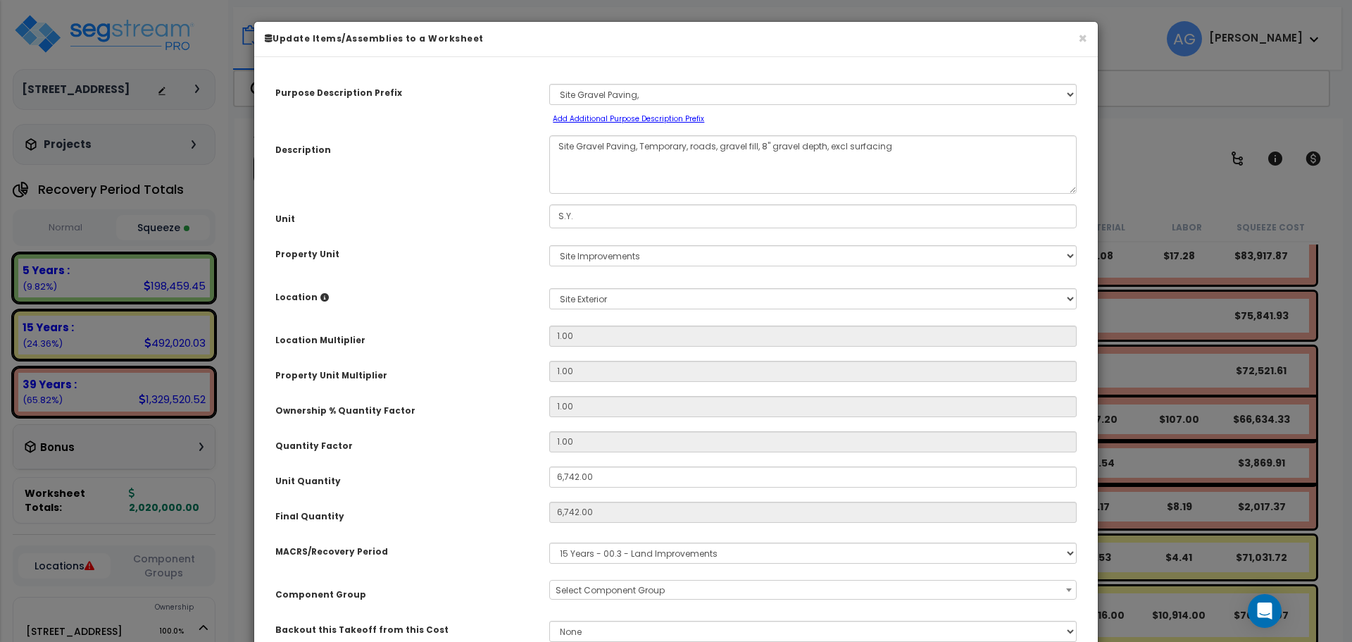
select select "58148"
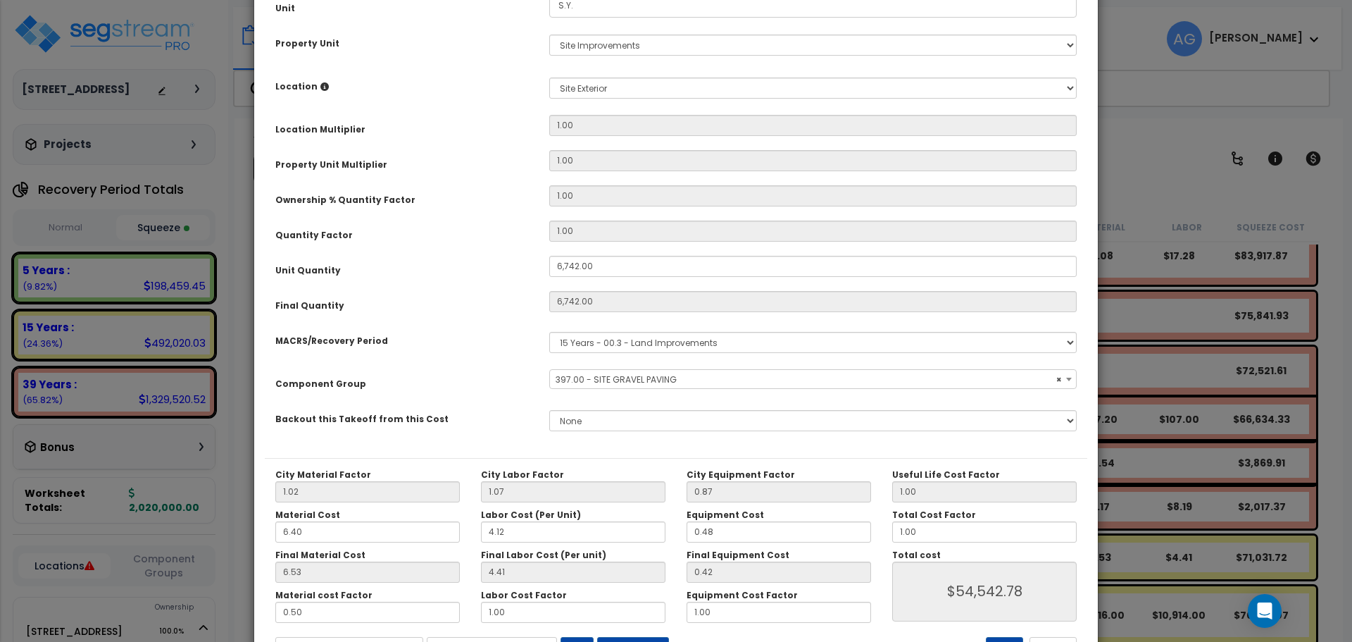
scroll to position [270, 0]
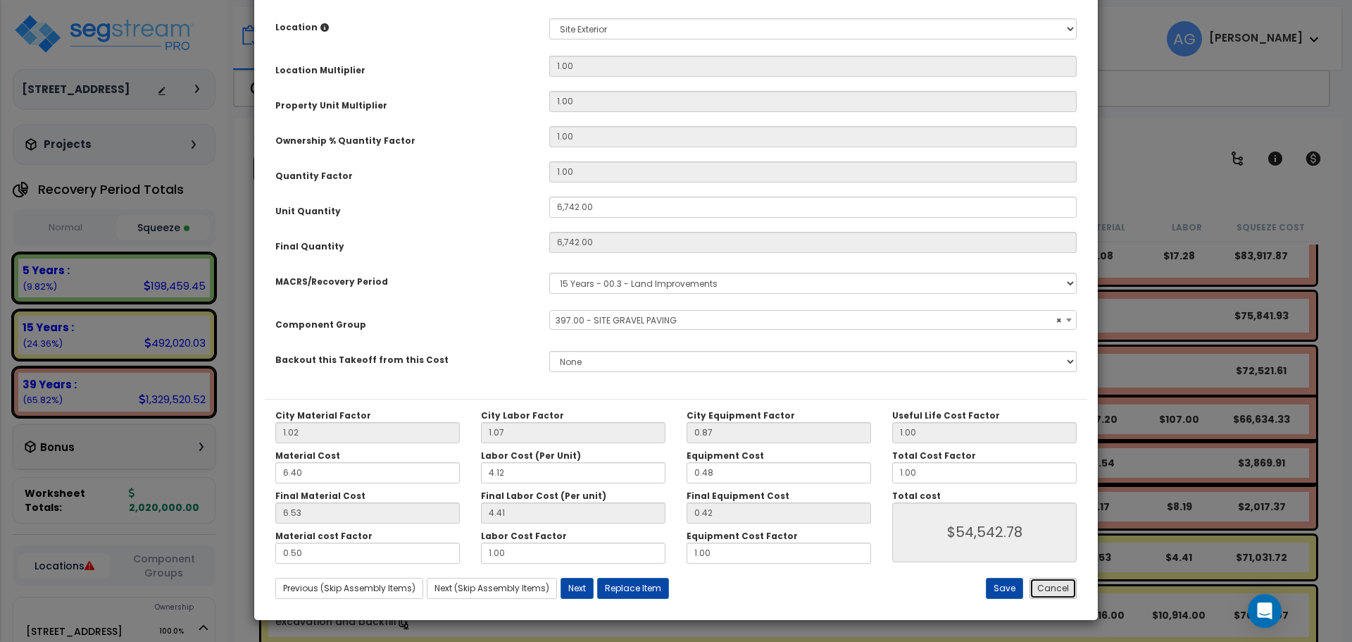
click at [1058, 585] on button "Cancel" at bounding box center [1053, 587] width 47 height 21
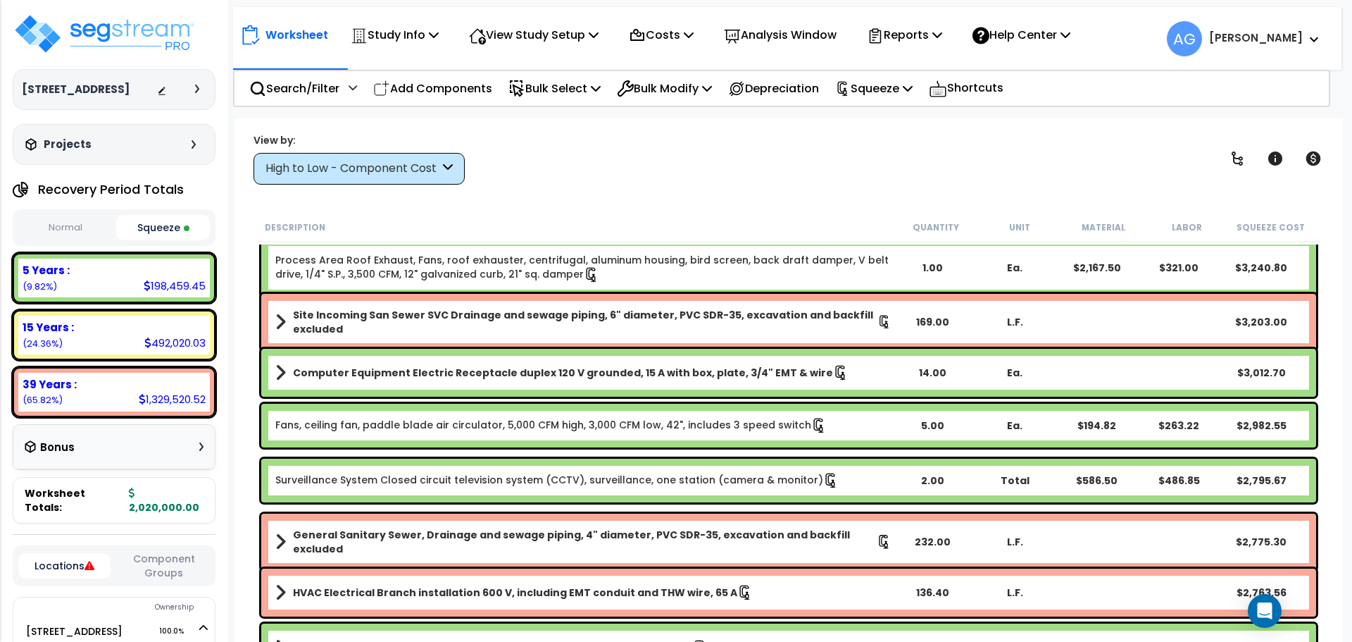
scroll to position [4892, 0]
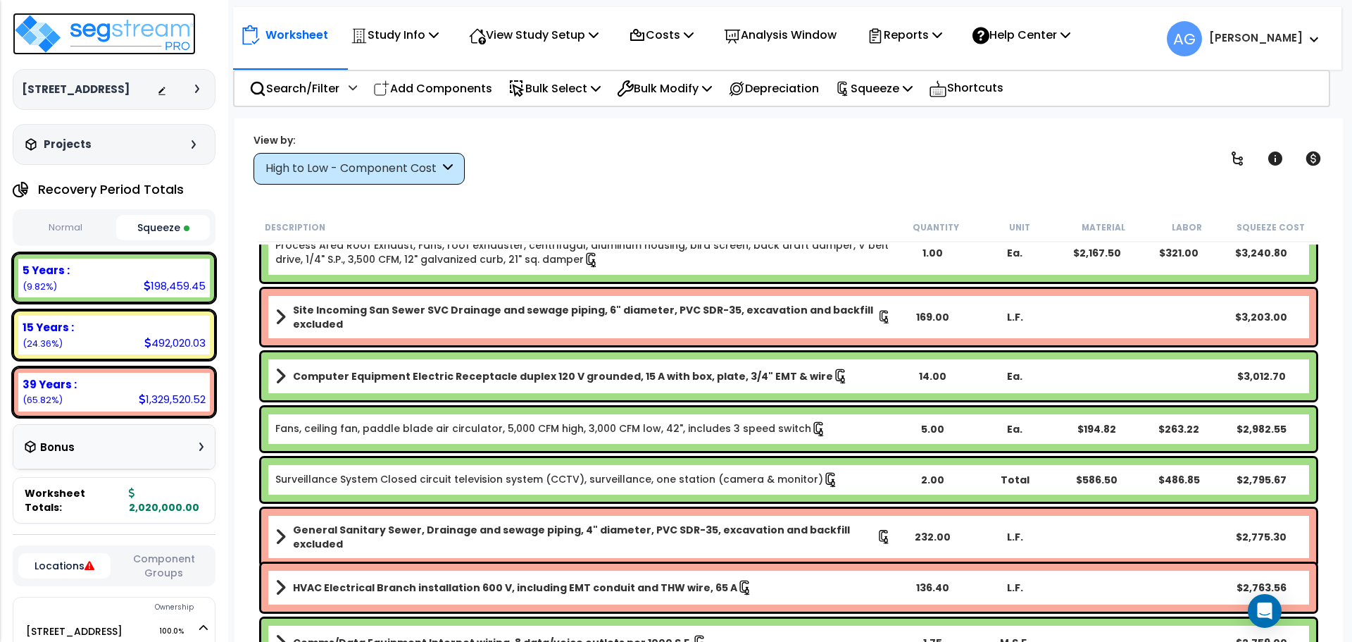
click at [58, 35] on img at bounding box center [104, 34] width 183 height 42
